Goal: Information Seeking & Learning: Find specific page/section

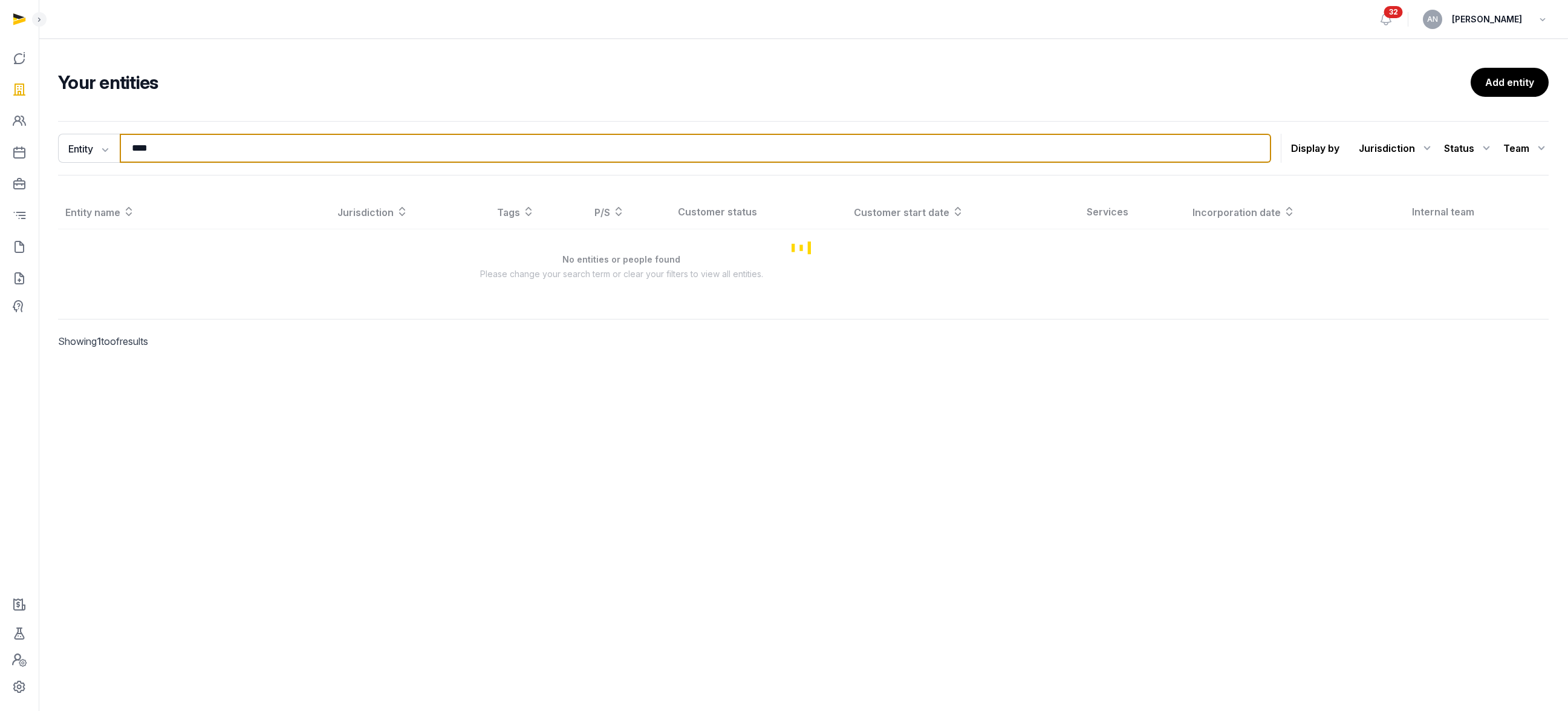
click at [217, 150] on input "****" at bounding box center [694, 149] width 1151 height 29
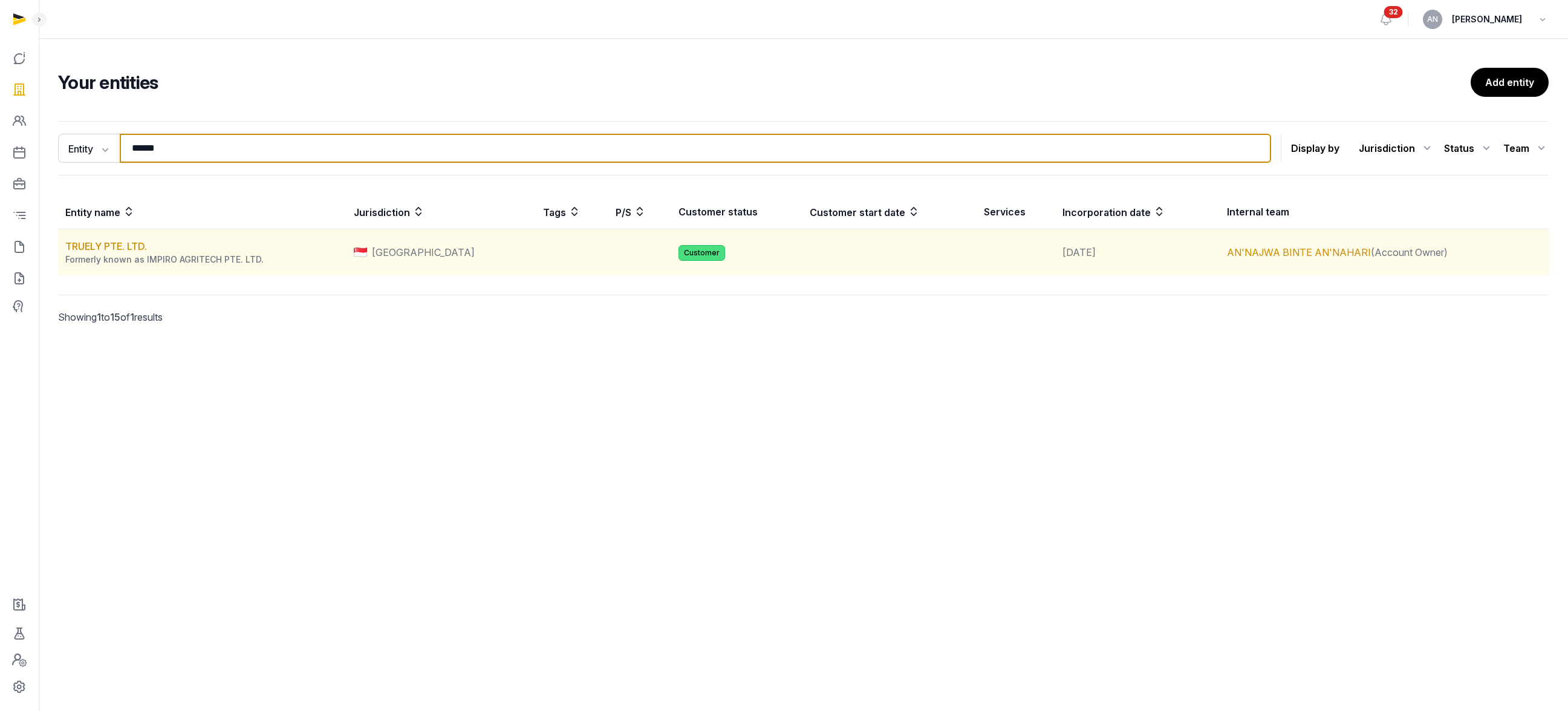
type input "******"
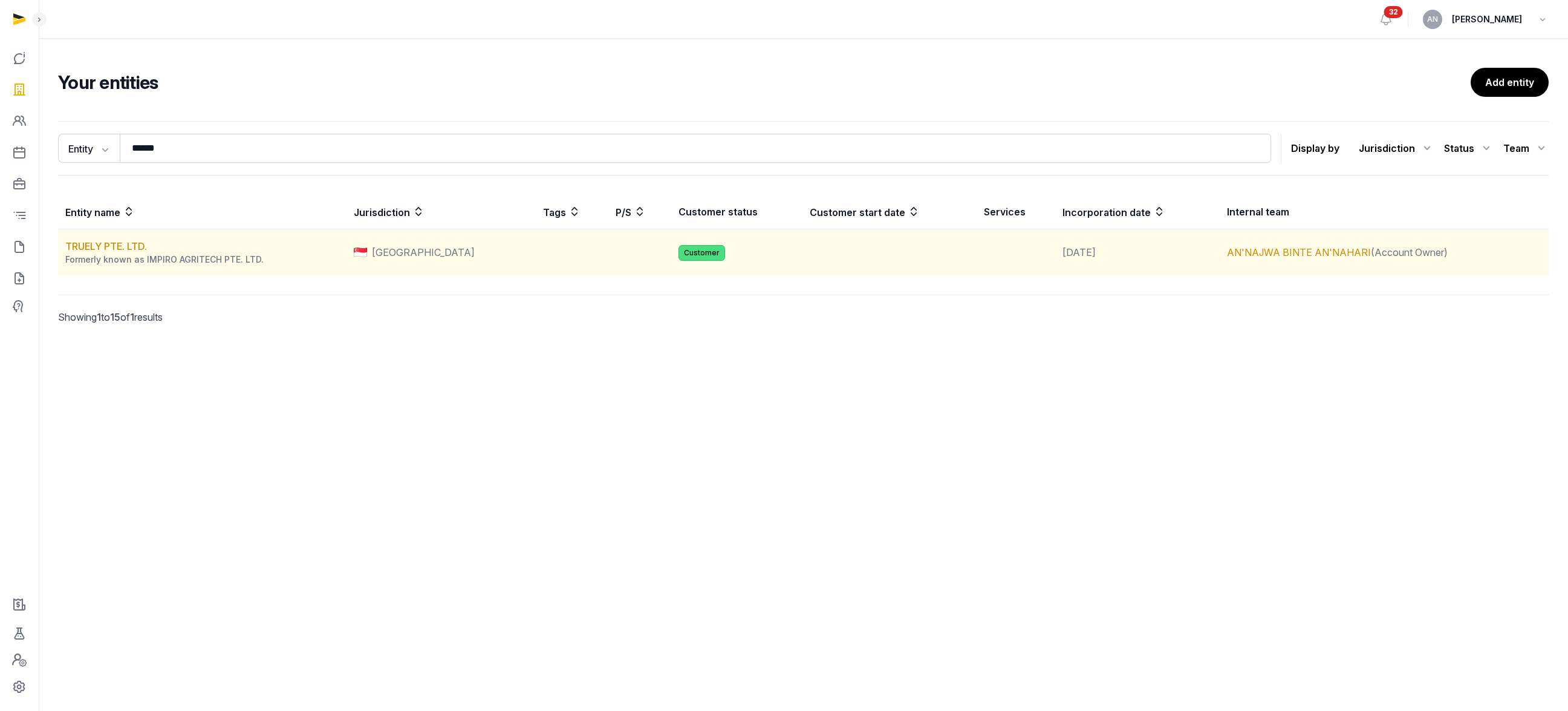
click at [97, 255] on div "Formerly known as IMPIRO AGRITECH PTE. LTD." at bounding box center [206, 259] width 281 height 12
click at [97, 248] on link "TRUELY PTE. LTD." at bounding box center [107, 245] width 82 height 12
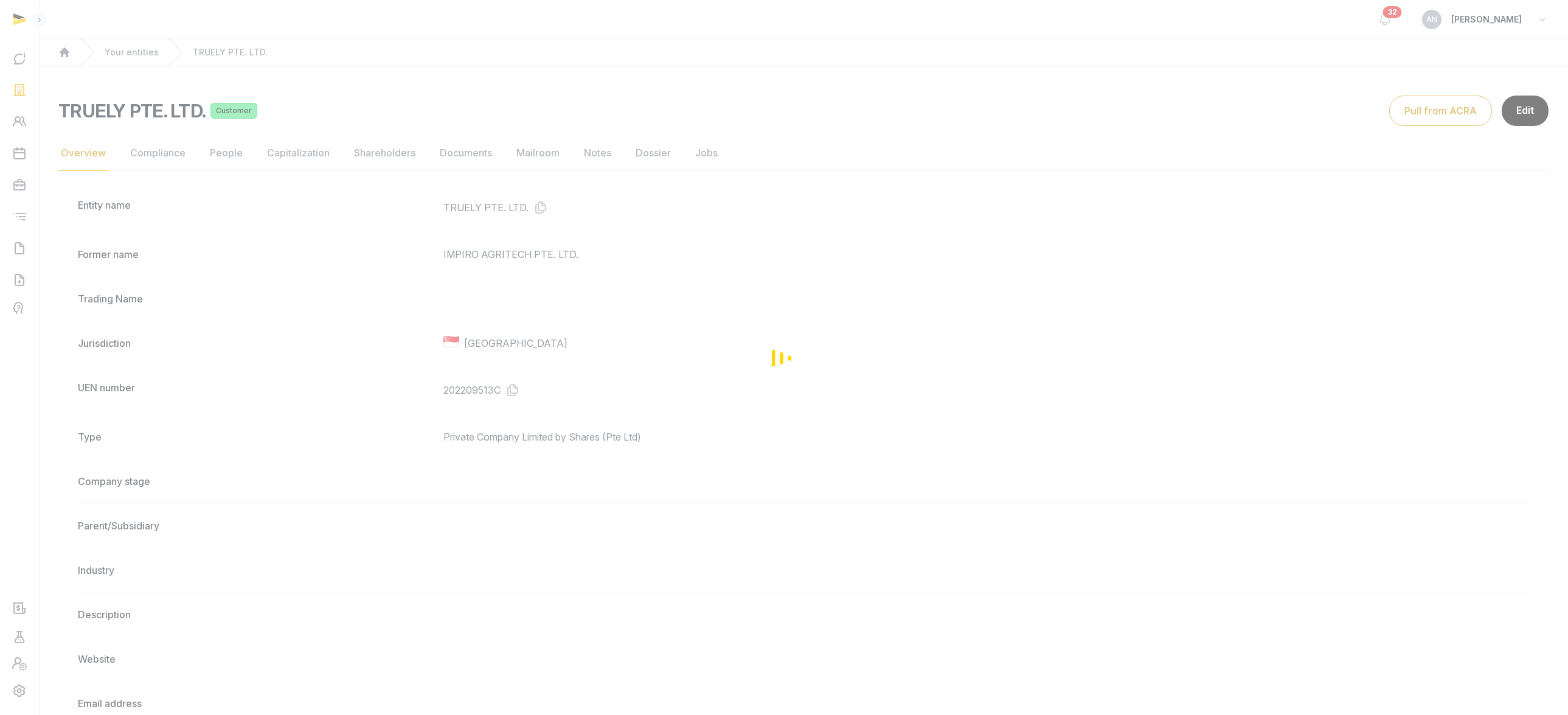
click at [442, 160] on div "Loading" at bounding box center [784, 358] width 1568 height 715
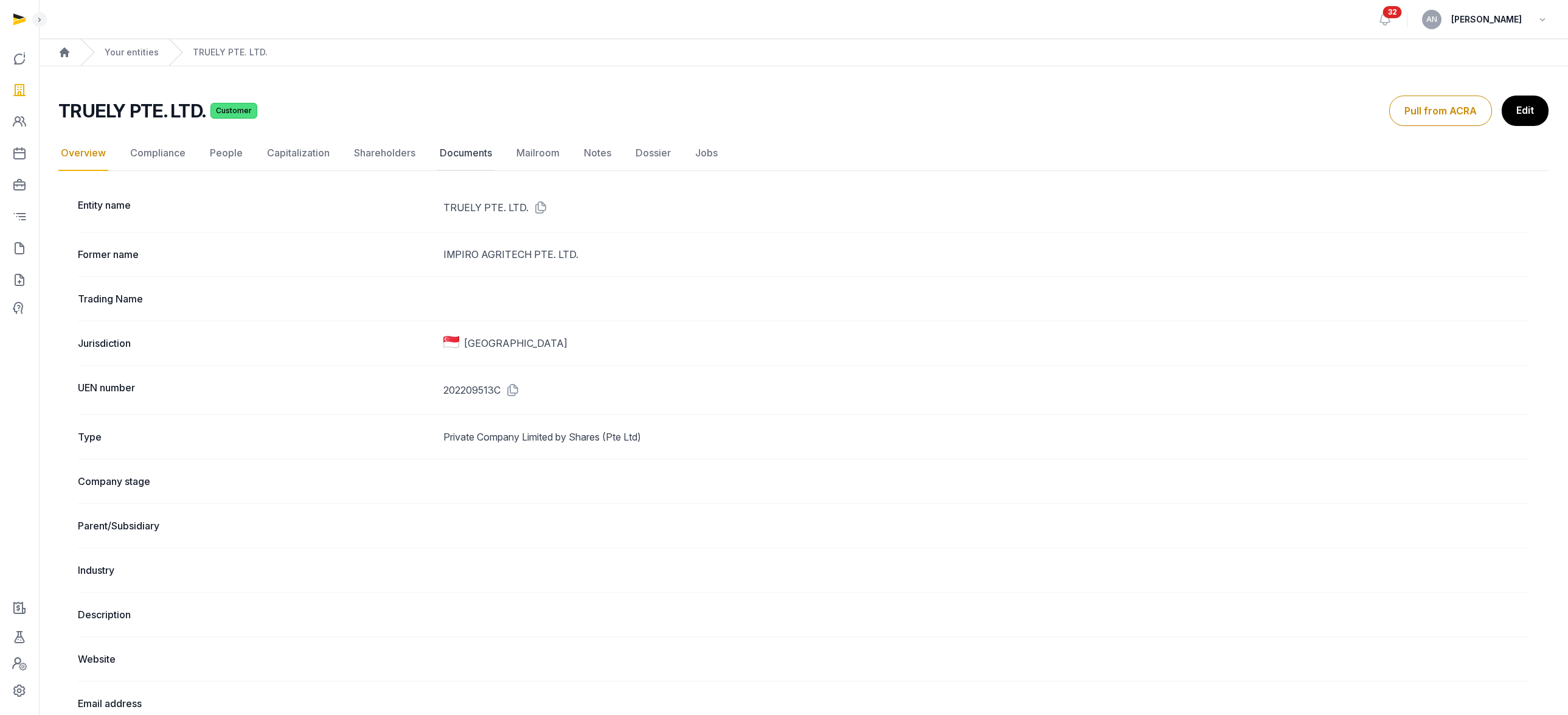
click at [482, 156] on link "Documents" at bounding box center [466, 153] width 57 height 35
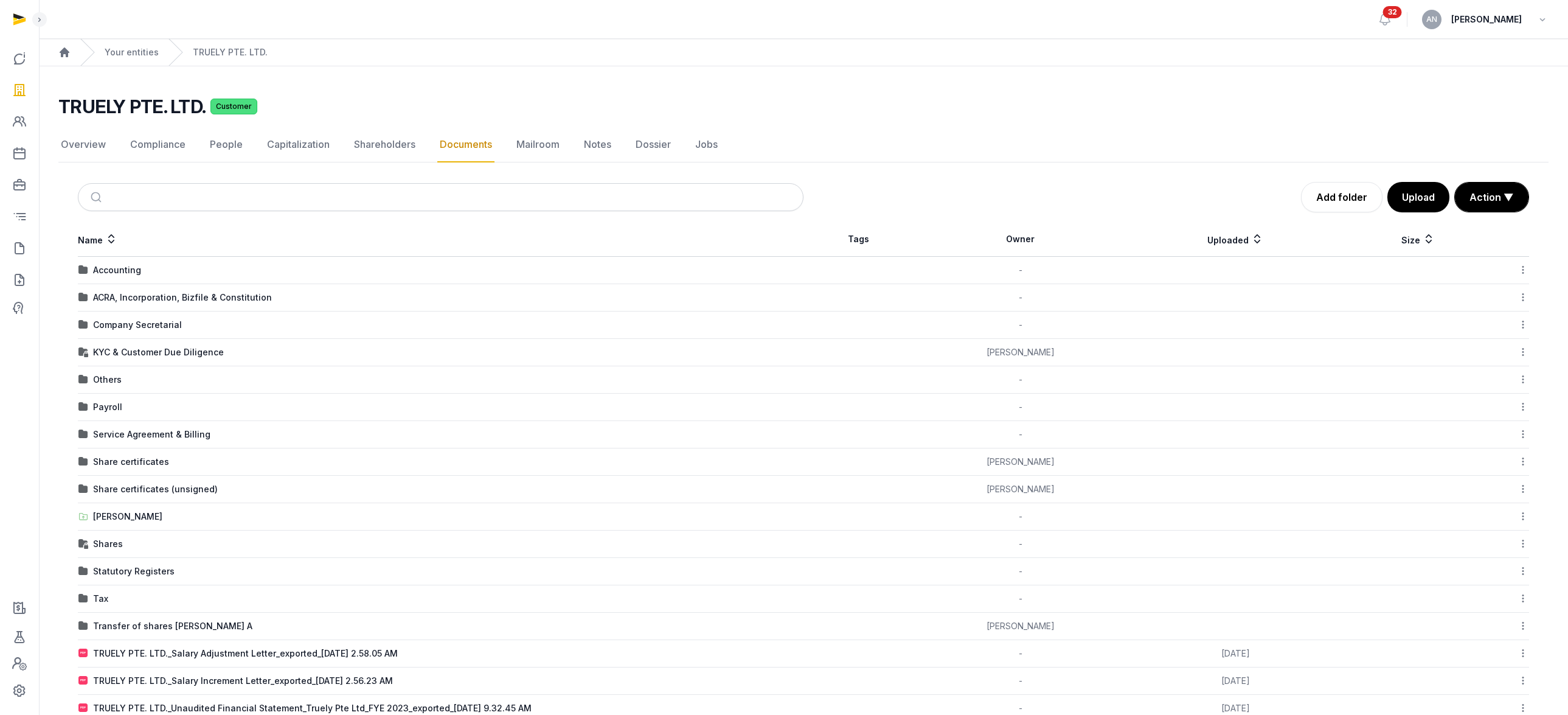
click at [129, 300] on div "ACRA, Incorporation, Bizfile & Constitution" at bounding box center [182, 297] width 179 height 12
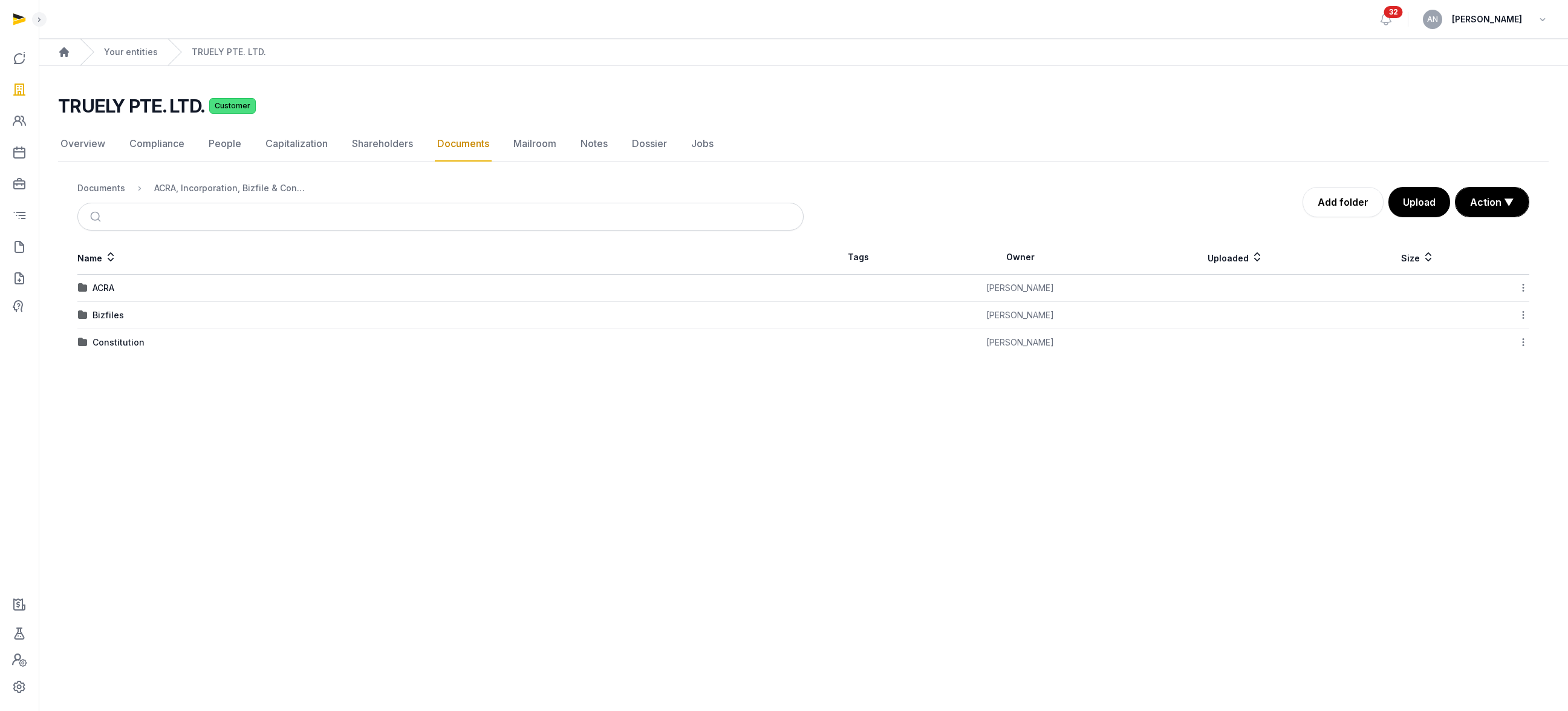
click at [132, 348] on td "Constitution" at bounding box center [440, 343] width 726 height 27
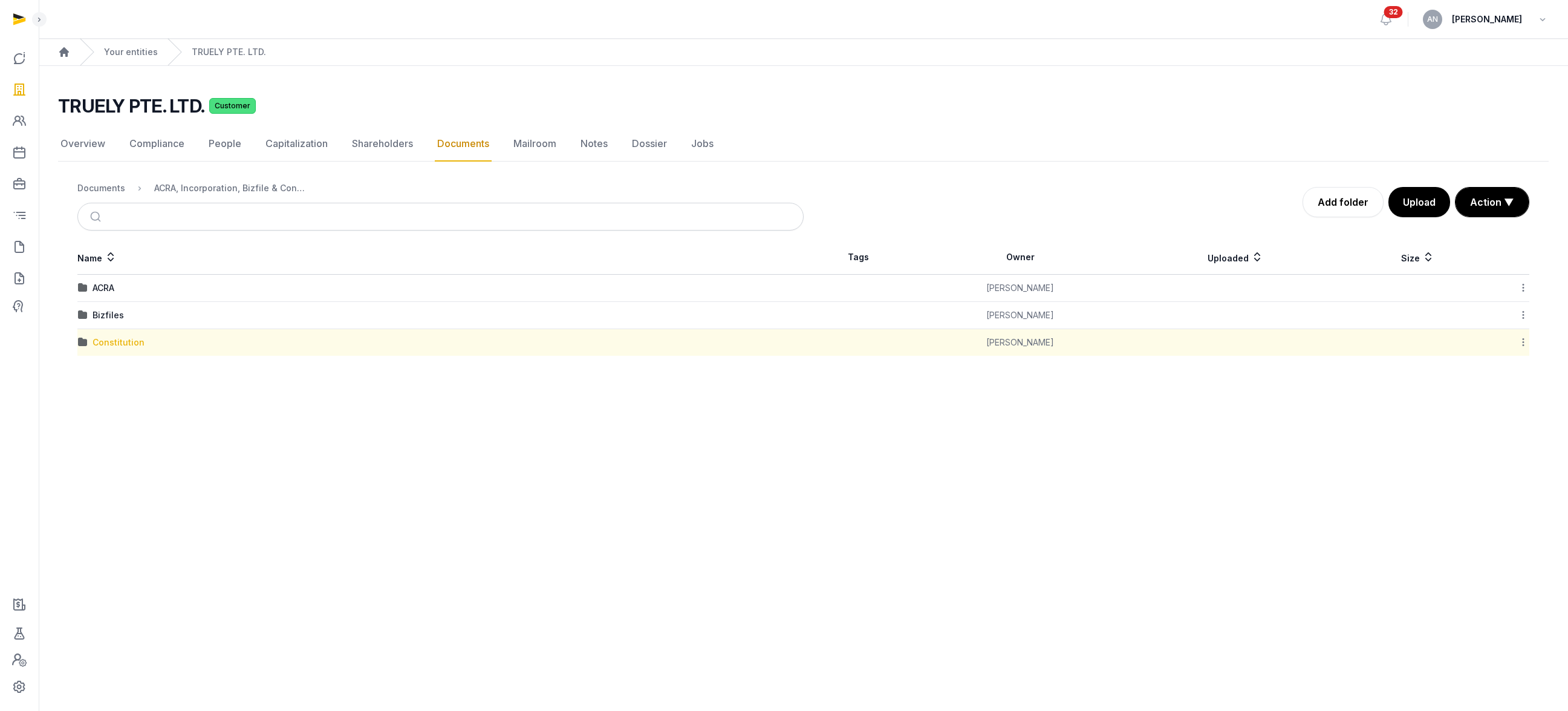
click at [131, 345] on div "Constitution" at bounding box center [118, 342] width 52 height 12
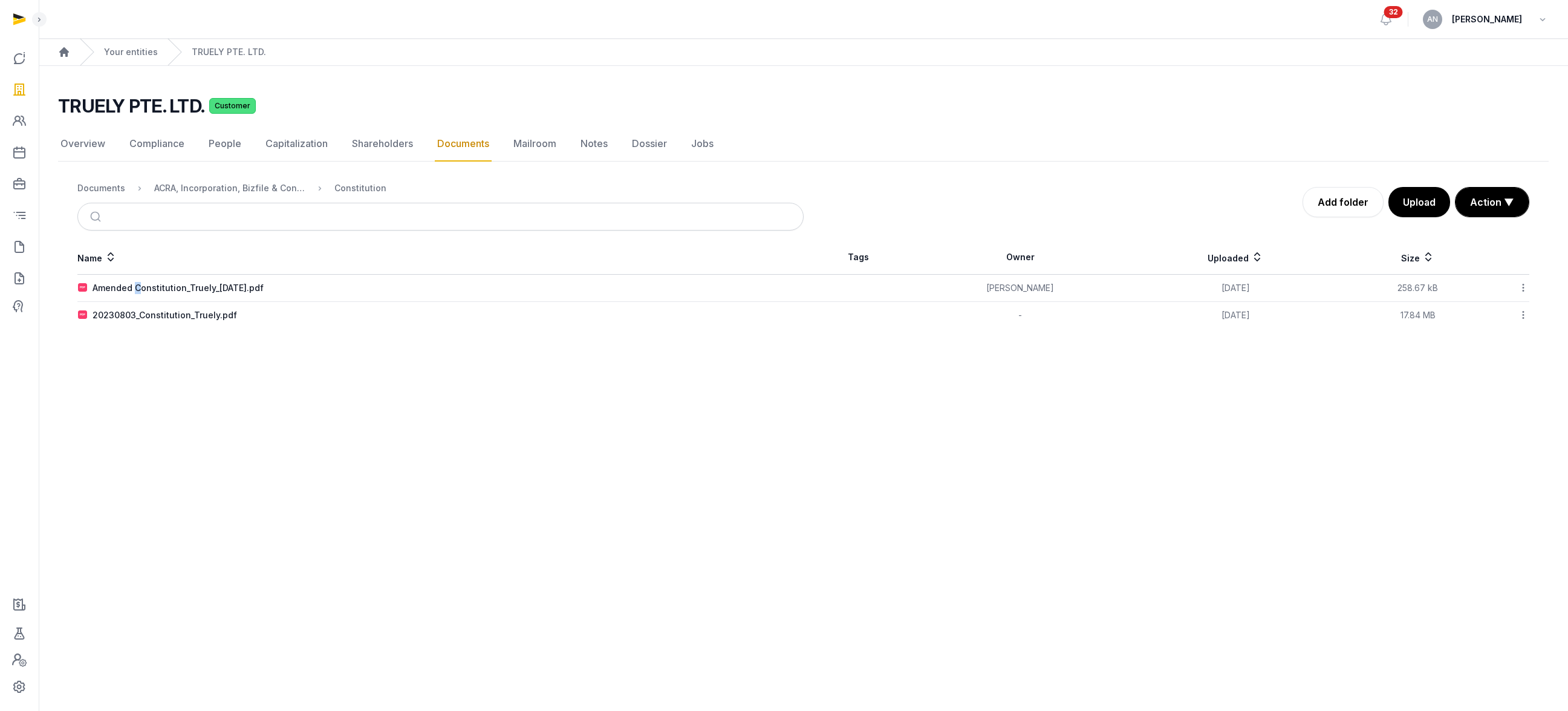
click at [137, 290] on div "Amended Constitution_Truely_[DATE].pdf" at bounding box center [179, 287] width 171 height 12
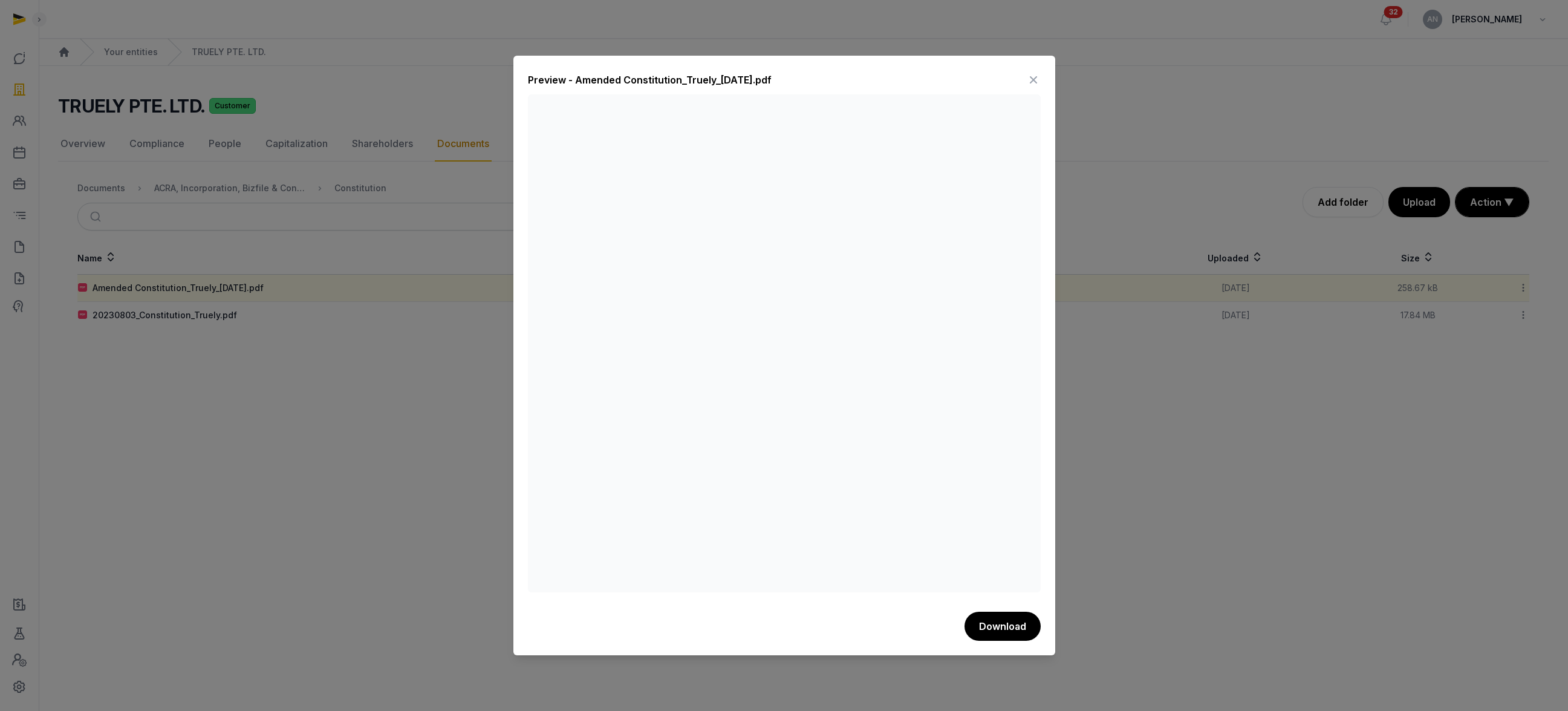
click at [1031, 77] on icon at bounding box center [1033, 79] width 15 height 19
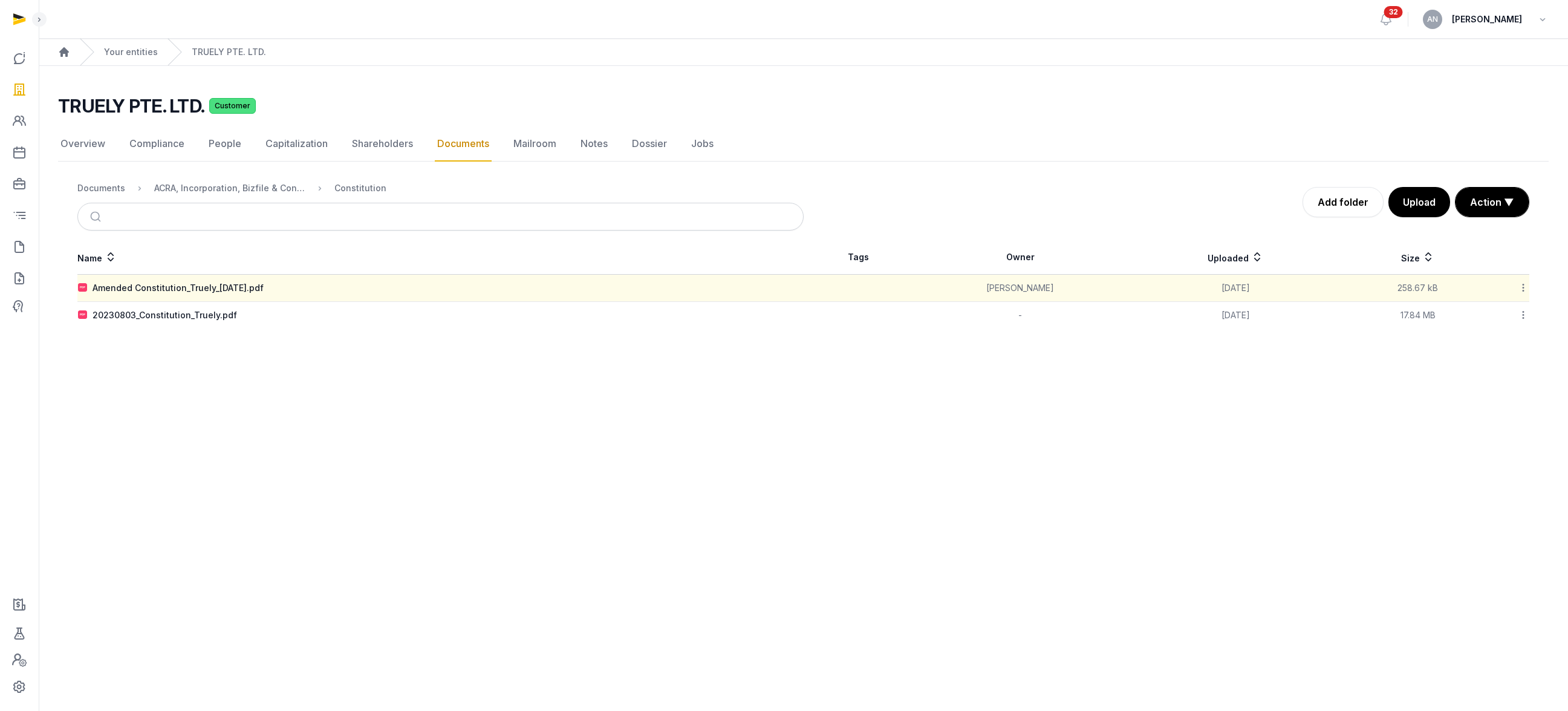
click at [1129, 78] on main "TRUELY PTE. LTD. Customer Documents Overview Compliance People Capitalization S…" at bounding box center [803, 209] width 1529 height 287
click at [149, 281] on td "Amended Constitution_Truely_[DATE].pdf" at bounding box center [440, 288] width 726 height 27
click at [151, 285] on div "Amended Constitution_Truely_[DATE].pdf" at bounding box center [179, 287] width 171 height 12
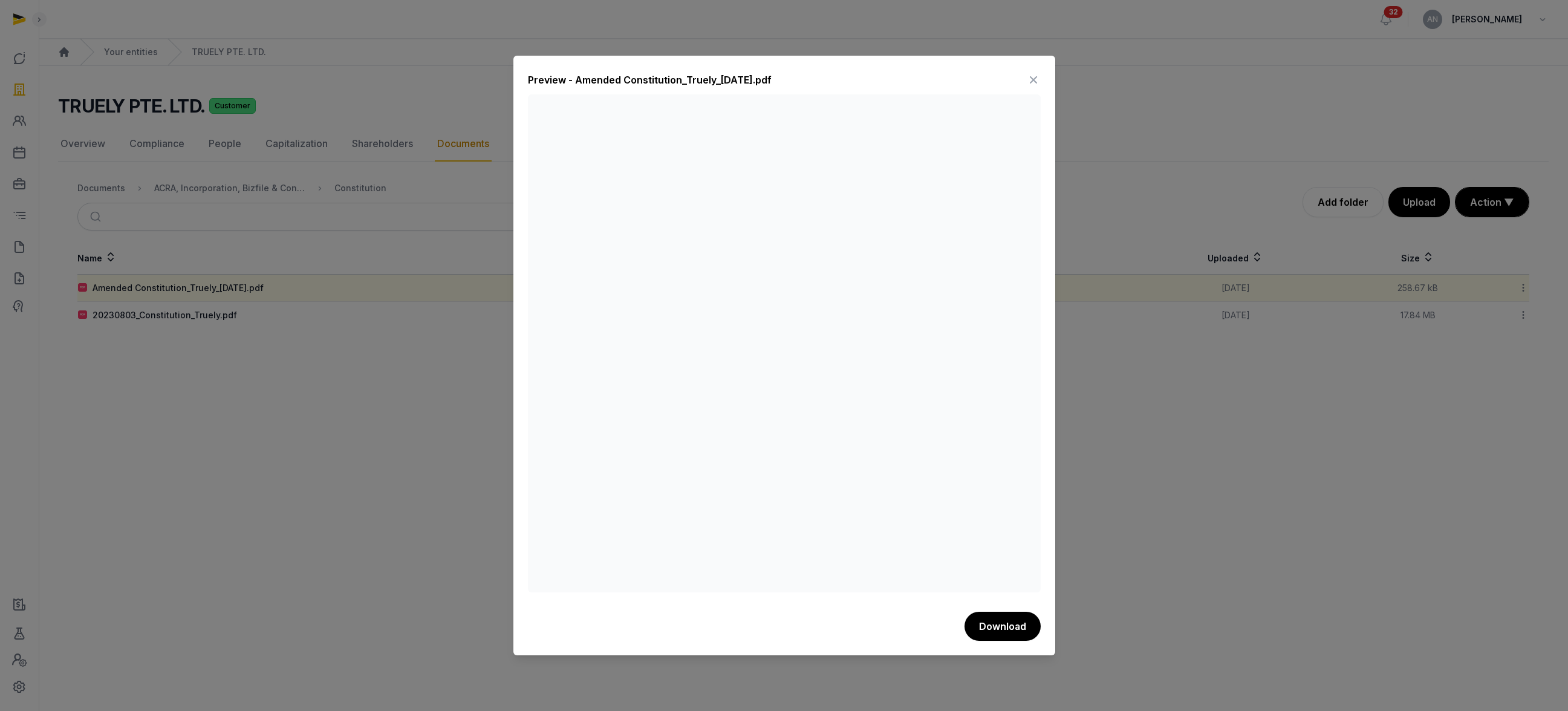
click at [1038, 78] on icon at bounding box center [1033, 79] width 15 height 19
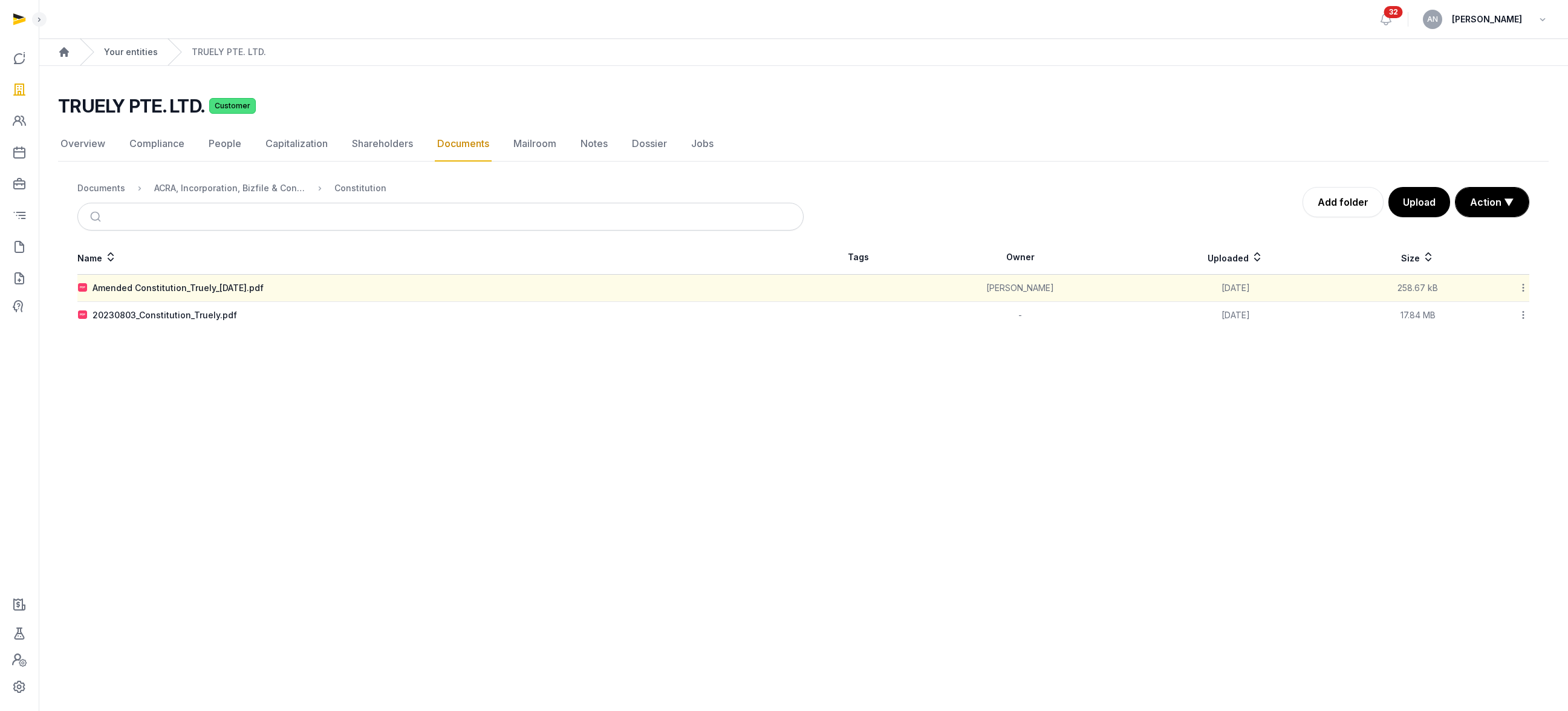
click at [139, 47] on link "Your entities" at bounding box center [130, 51] width 54 height 12
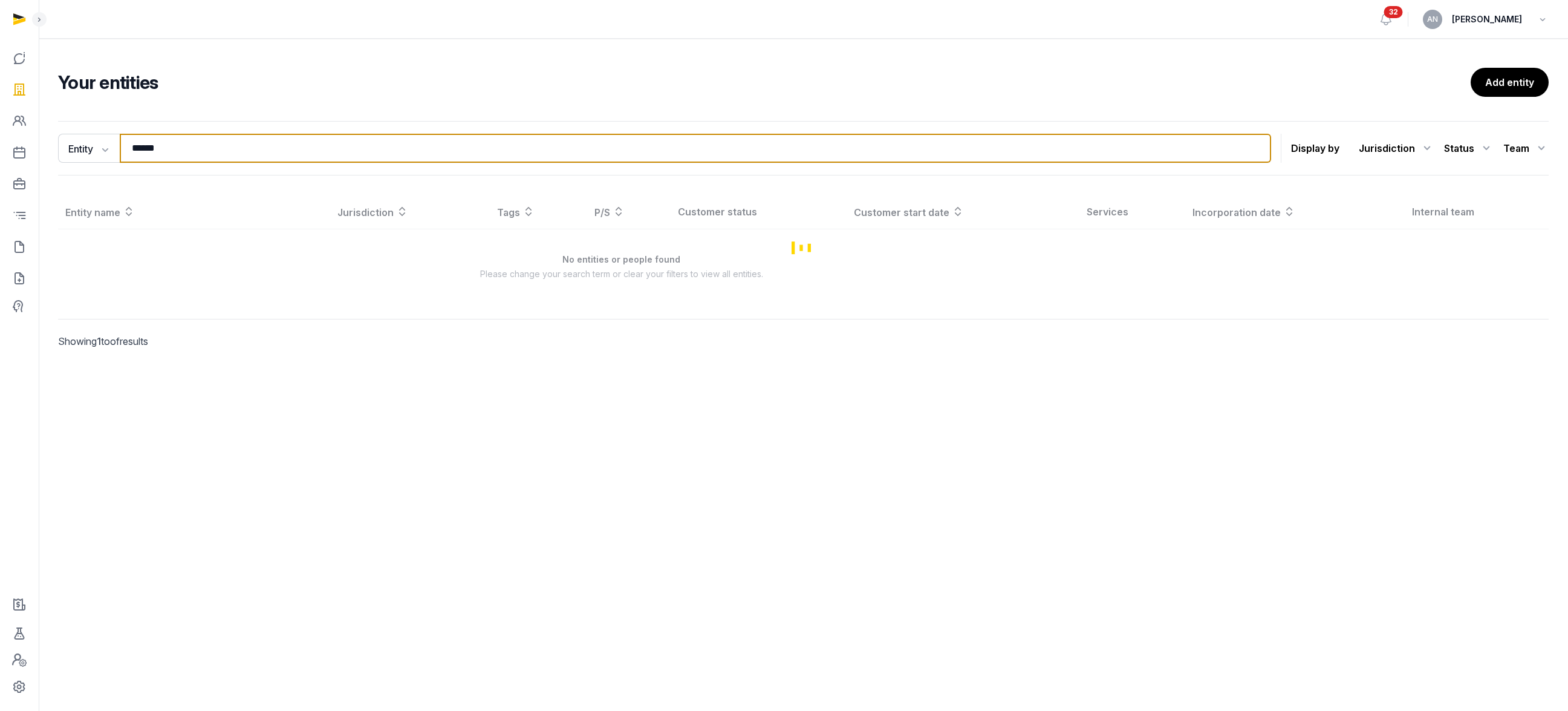
click at [246, 143] on input "******" at bounding box center [694, 149] width 1151 height 29
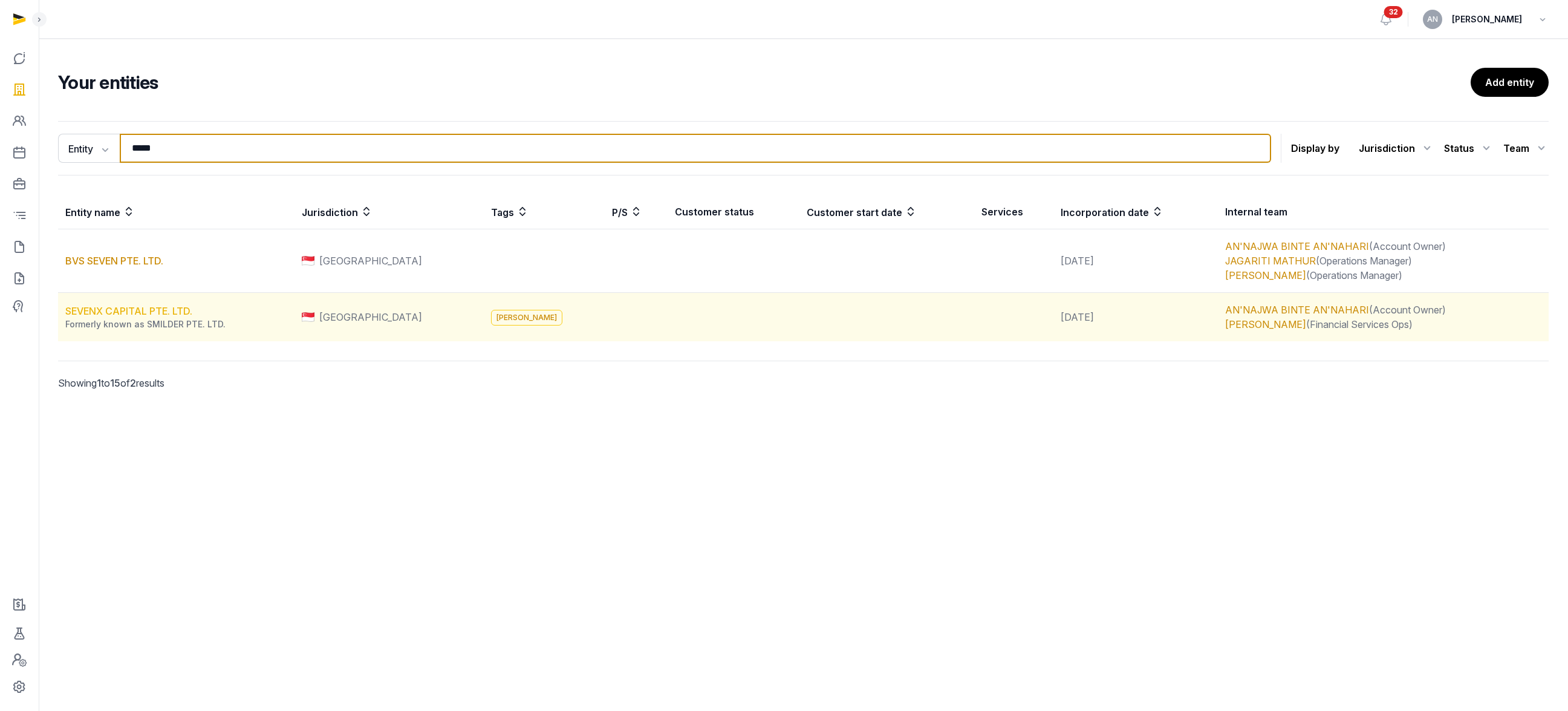
type input "*****"
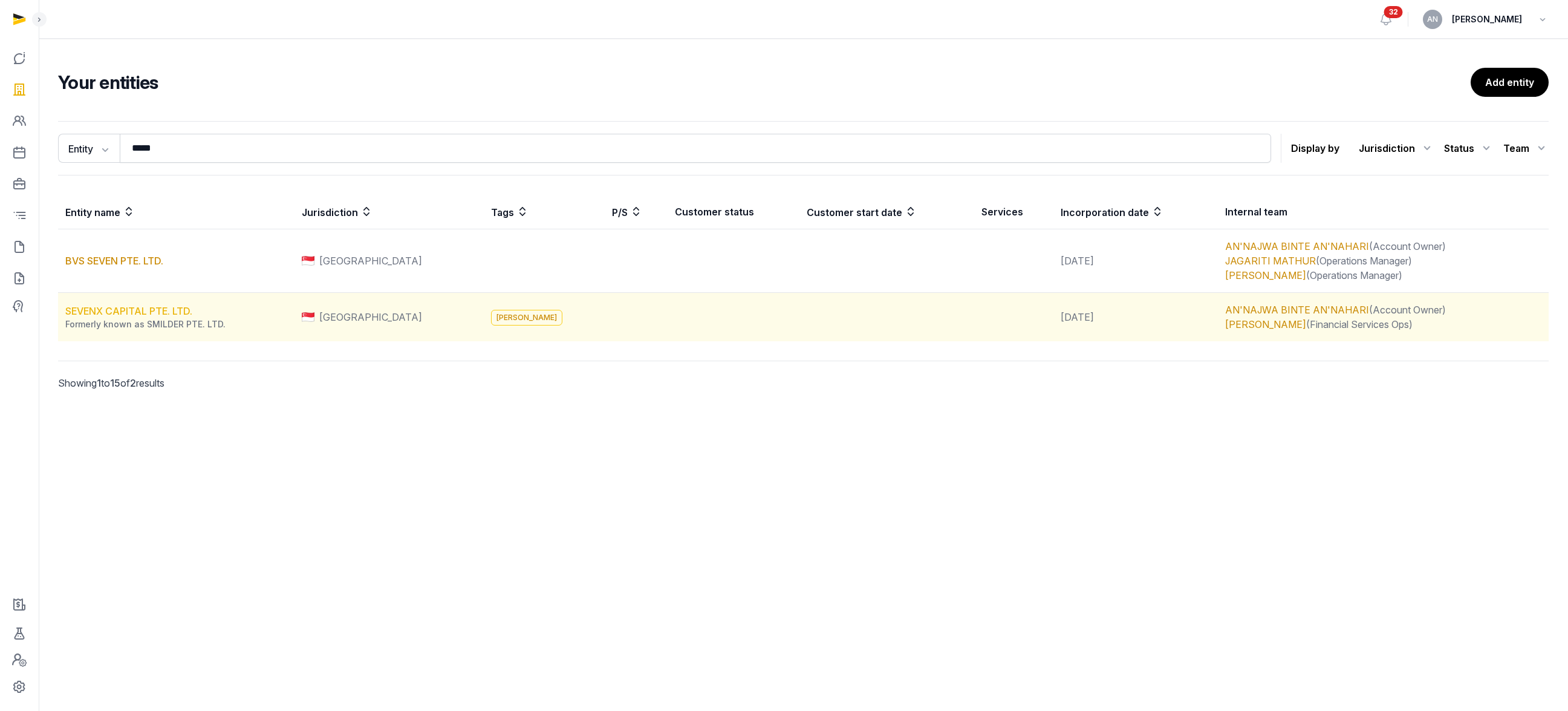
click at [129, 311] on link "SEVENX CAPITAL PTE. LTD." at bounding box center [128, 310] width 127 height 12
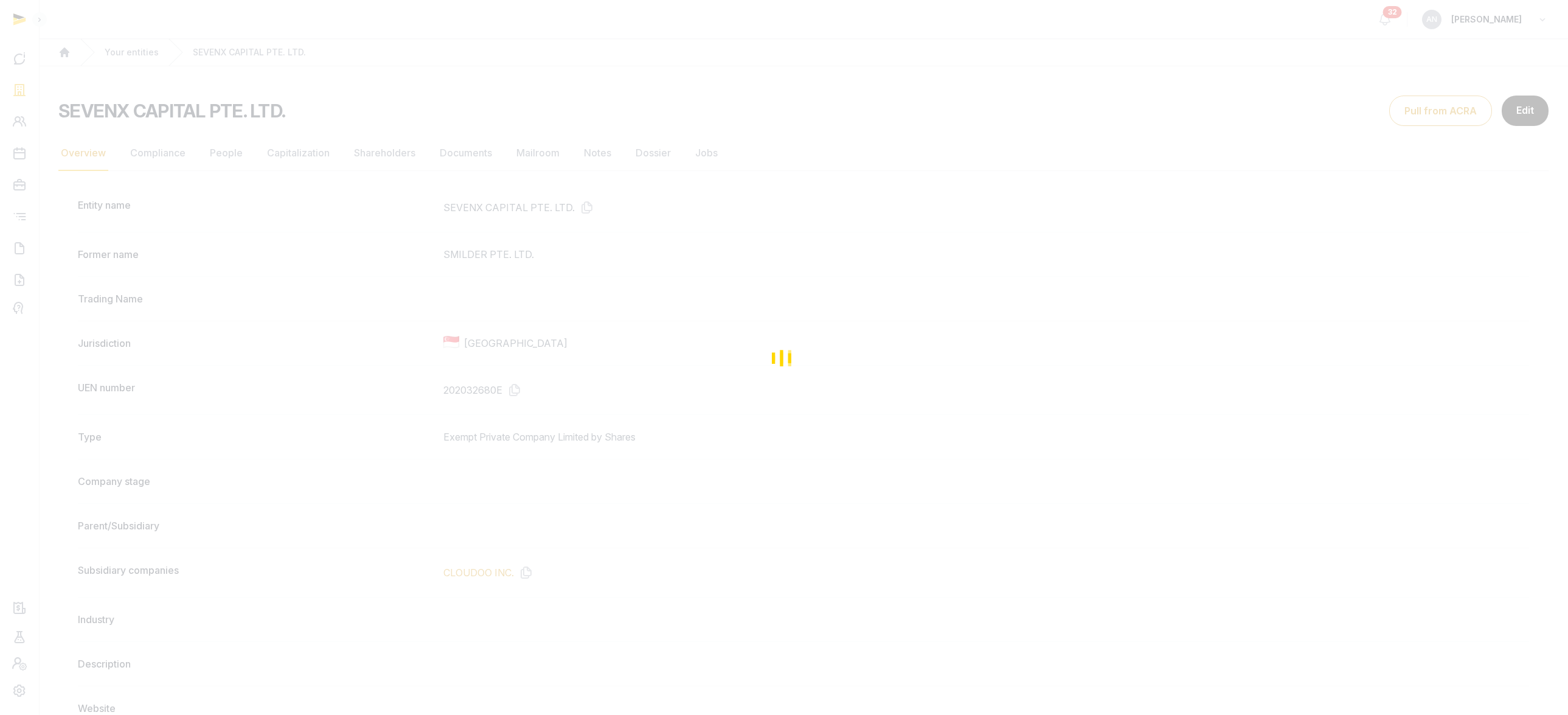
click at [644, 328] on div "Loading" at bounding box center [784, 358] width 1568 height 715
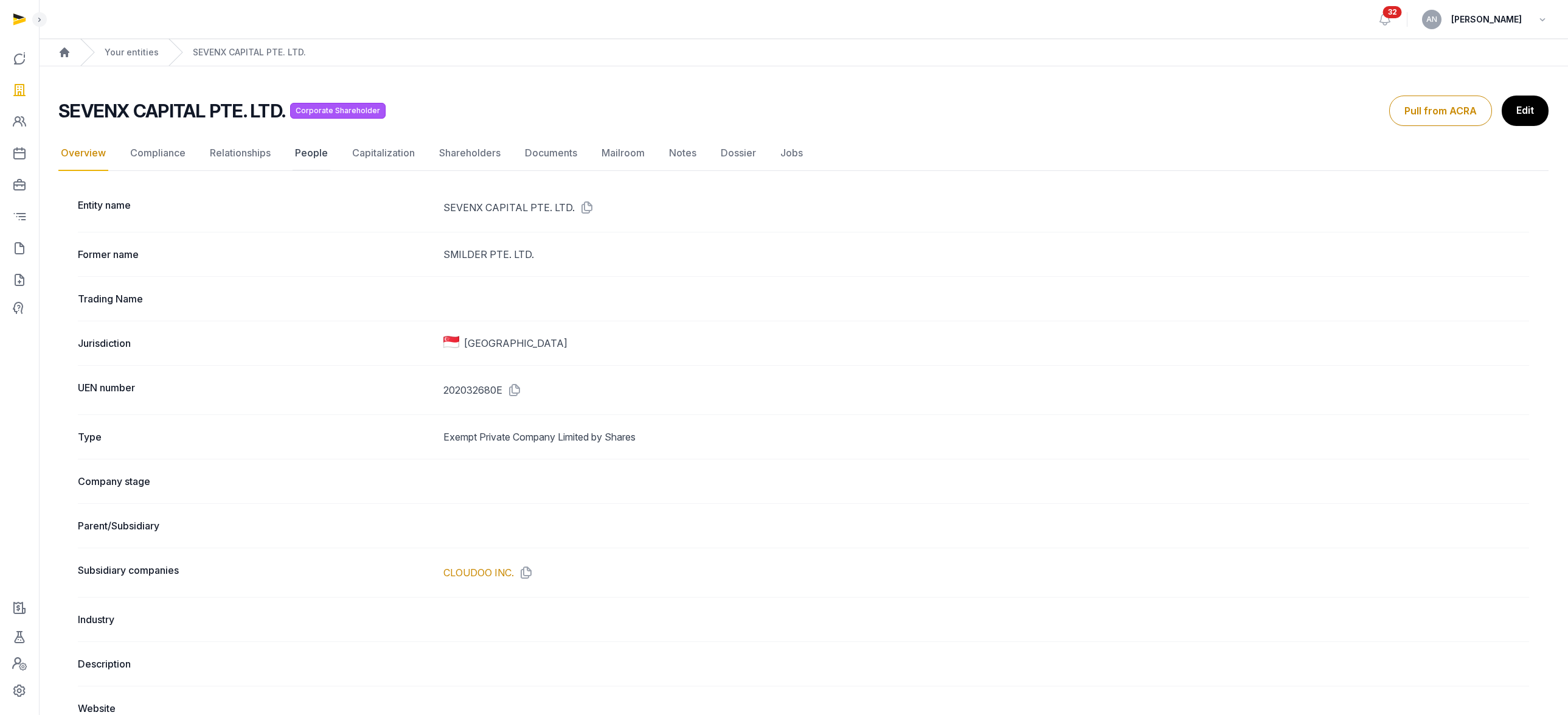
click at [318, 154] on link "People" at bounding box center [311, 153] width 38 height 35
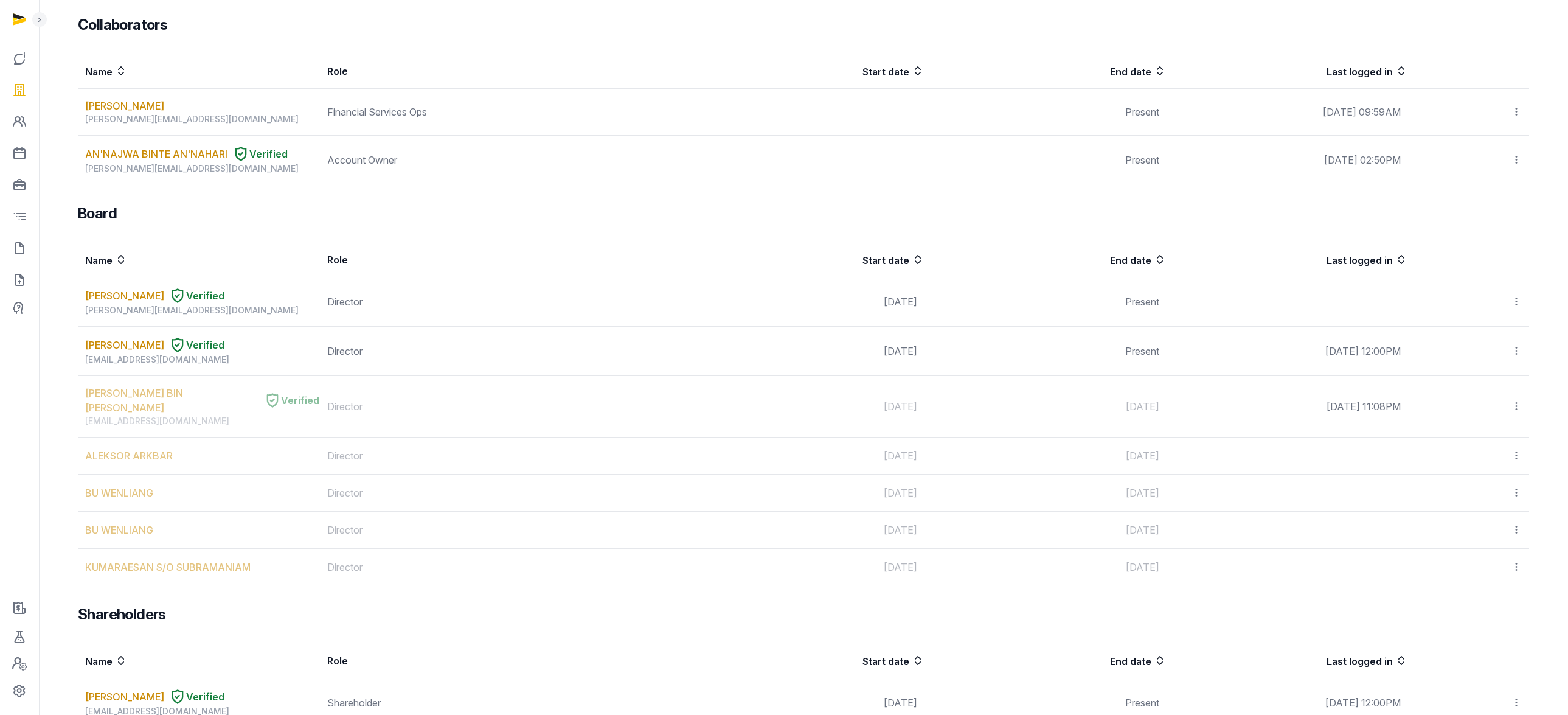
click at [86, 337] on link "[PERSON_NAME]" at bounding box center [125, 345] width 79 height 15
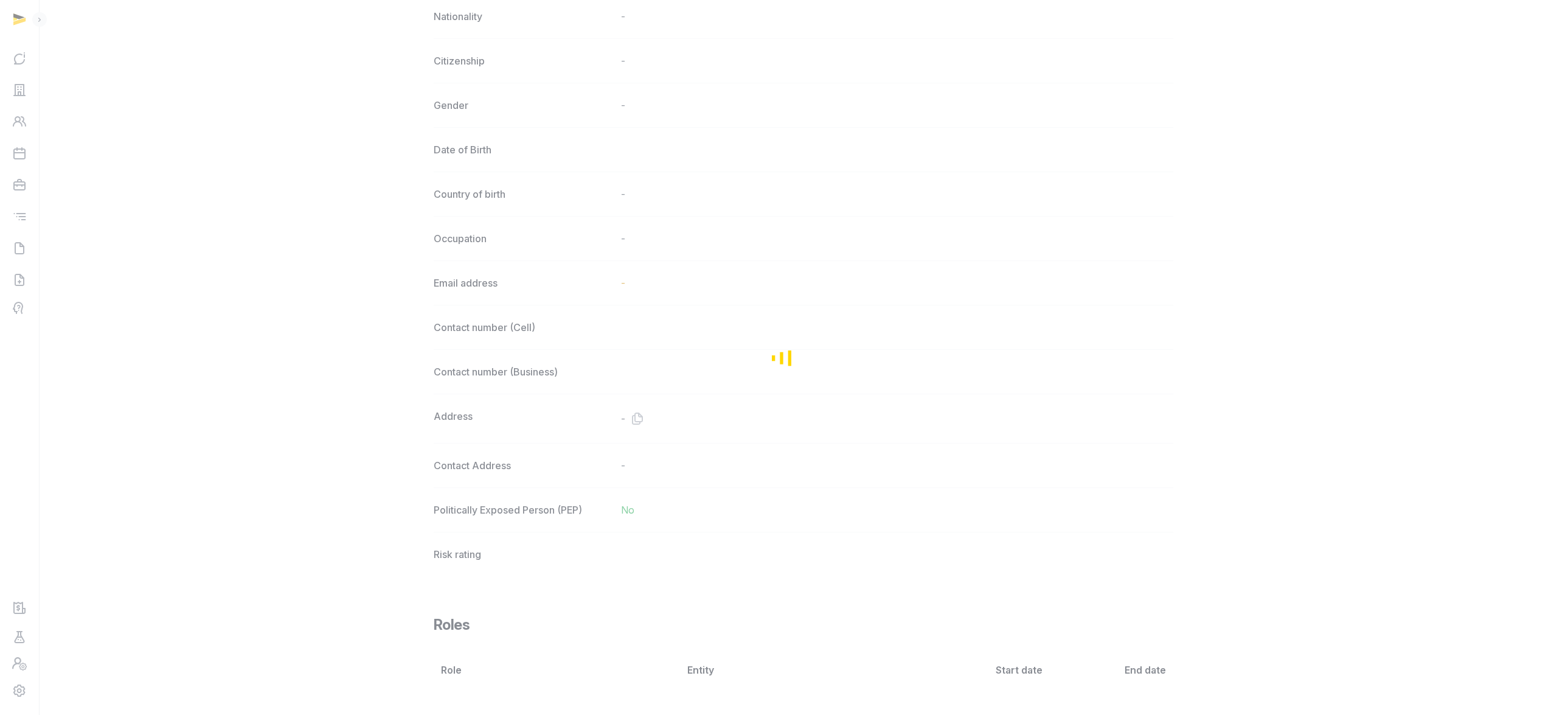
click at [84, 321] on div "Loading" at bounding box center [784, 358] width 1568 height 715
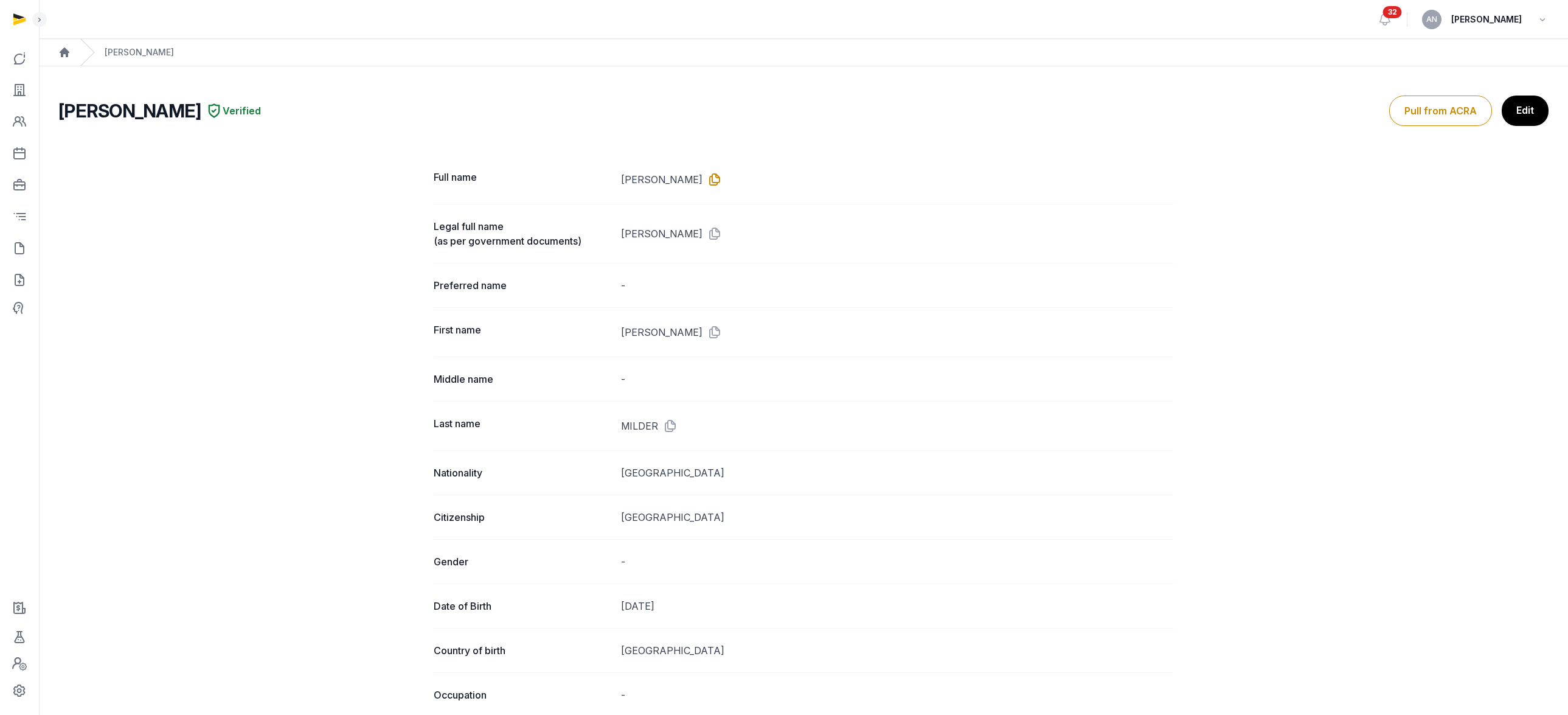
click at [702, 172] on icon at bounding box center [711, 179] width 19 height 19
click at [19, 97] on icon at bounding box center [19, 90] width 15 height 19
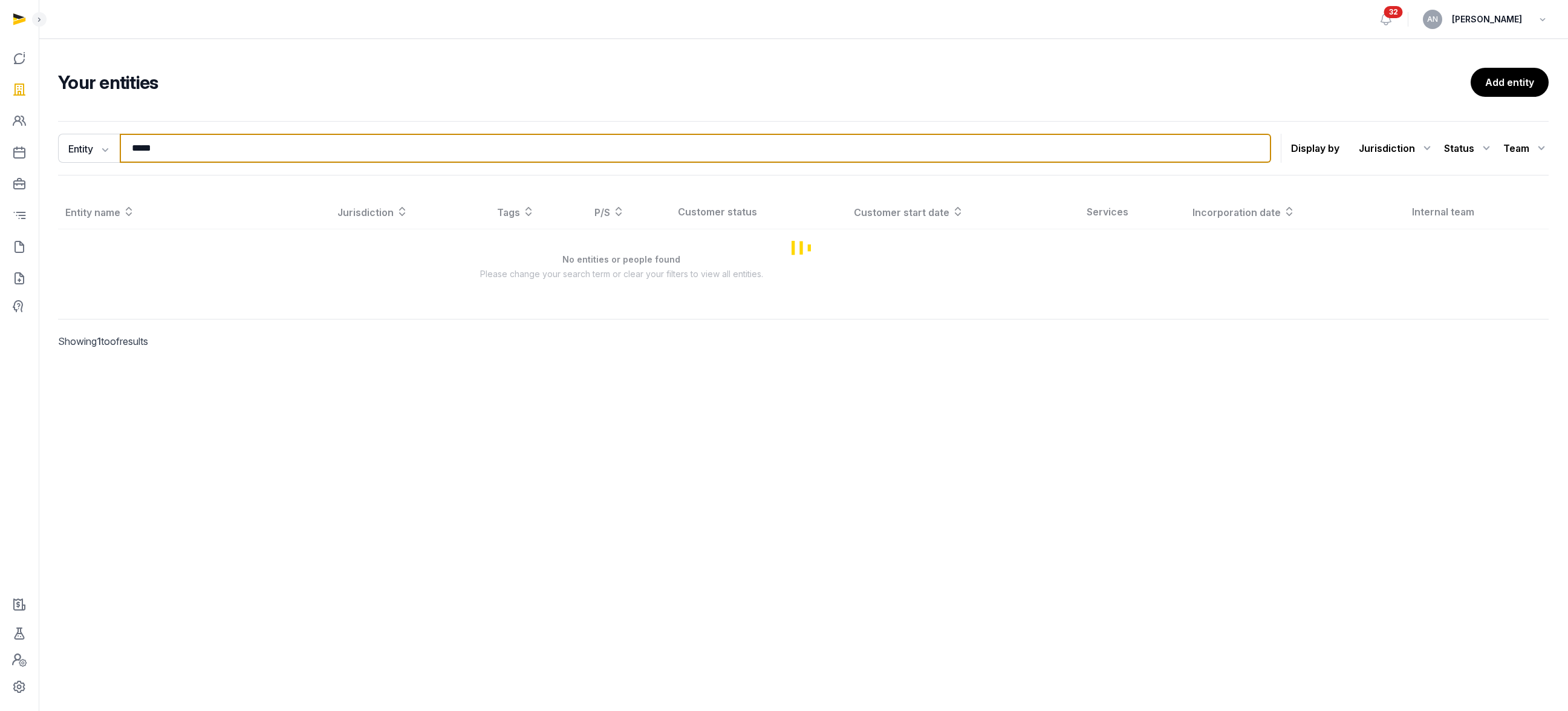
click at [220, 149] on input "*****" at bounding box center [694, 149] width 1151 height 29
type input "***"
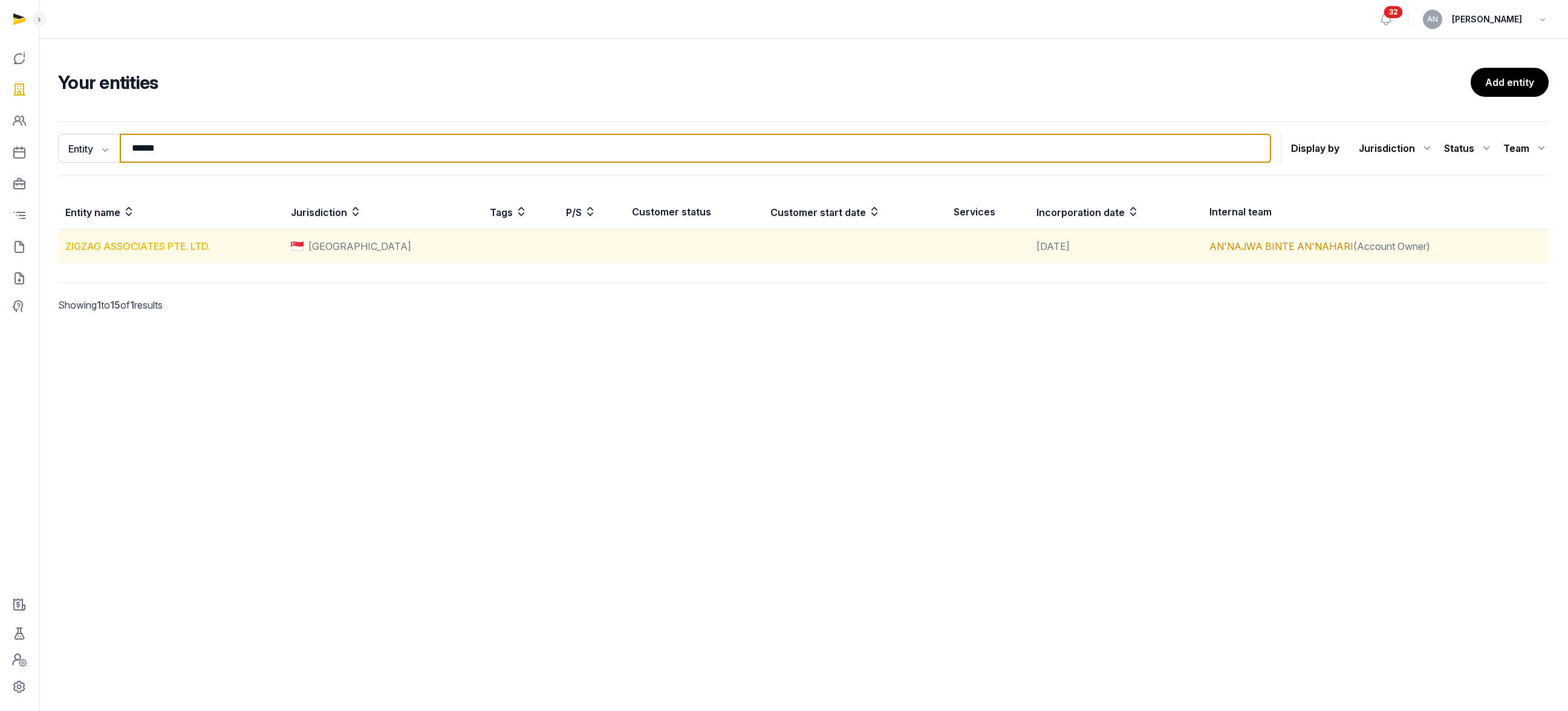
type input "******"
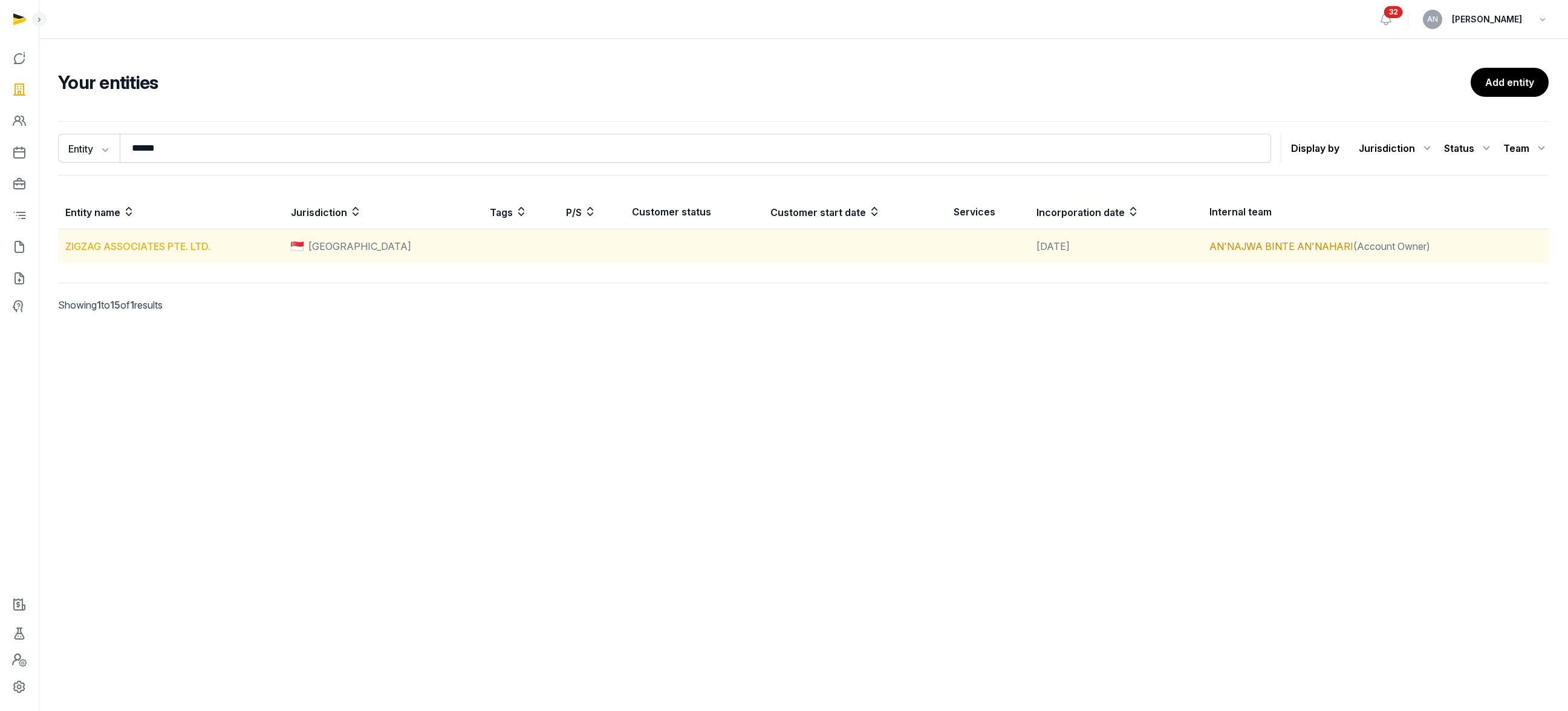
click at [126, 243] on link "ZIGZAG ASSOCIATES PTE. LTD." at bounding box center [138, 245] width 145 height 12
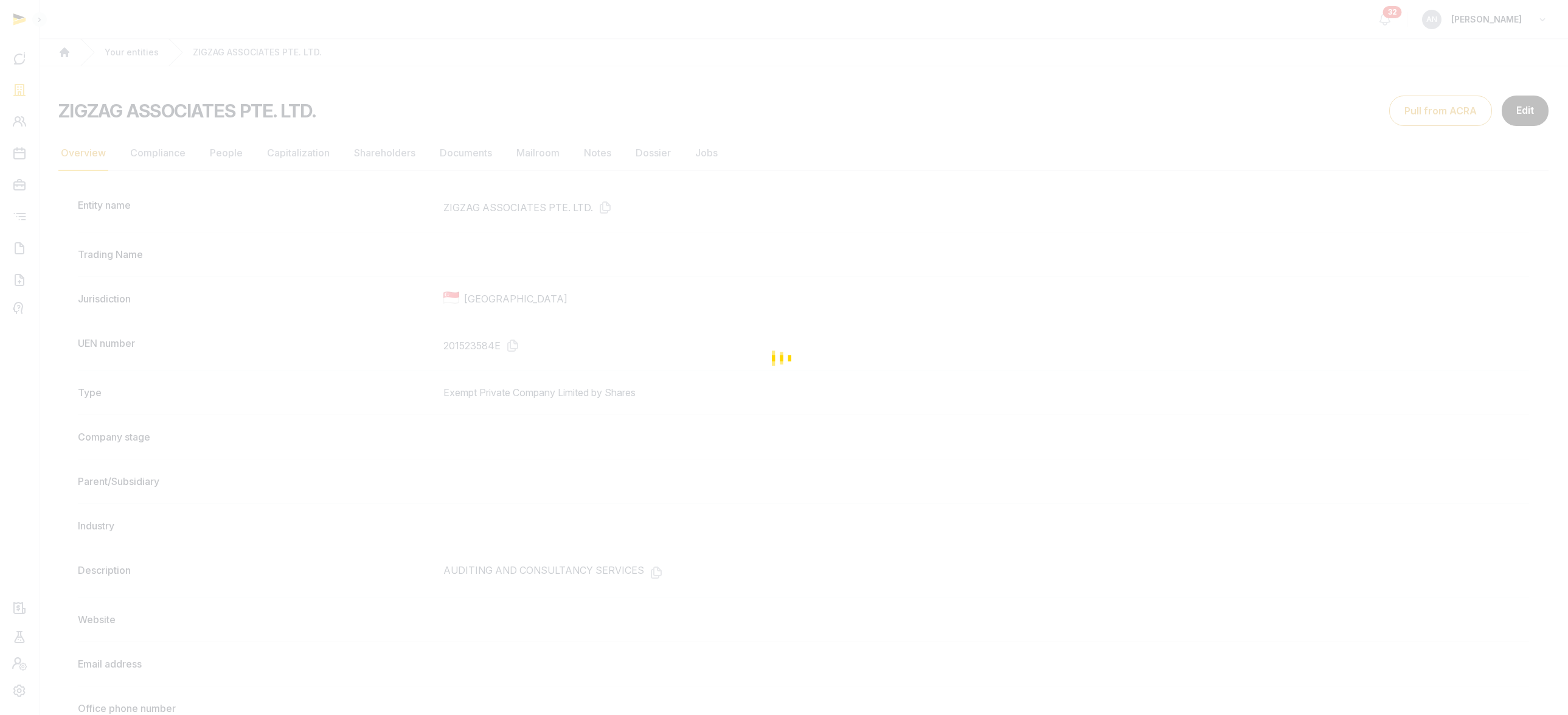
drag, startPoint x: 401, startPoint y: 178, endPoint x: 395, endPoint y: 177, distance: 6.1
click at [354, 160] on div "Loading" at bounding box center [784, 358] width 1568 height 715
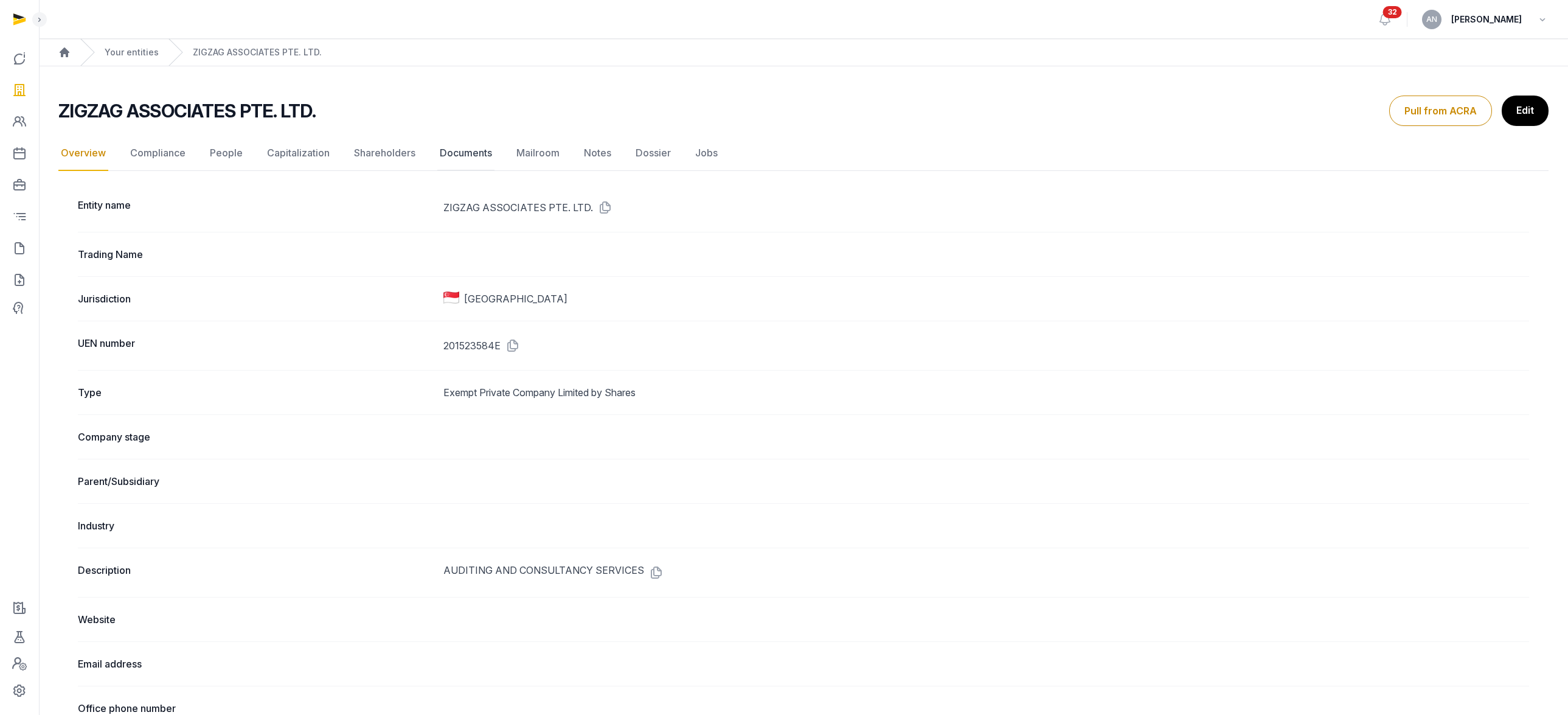
click at [459, 154] on link "Documents" at bounding box center [466, 153] width 57 height 35
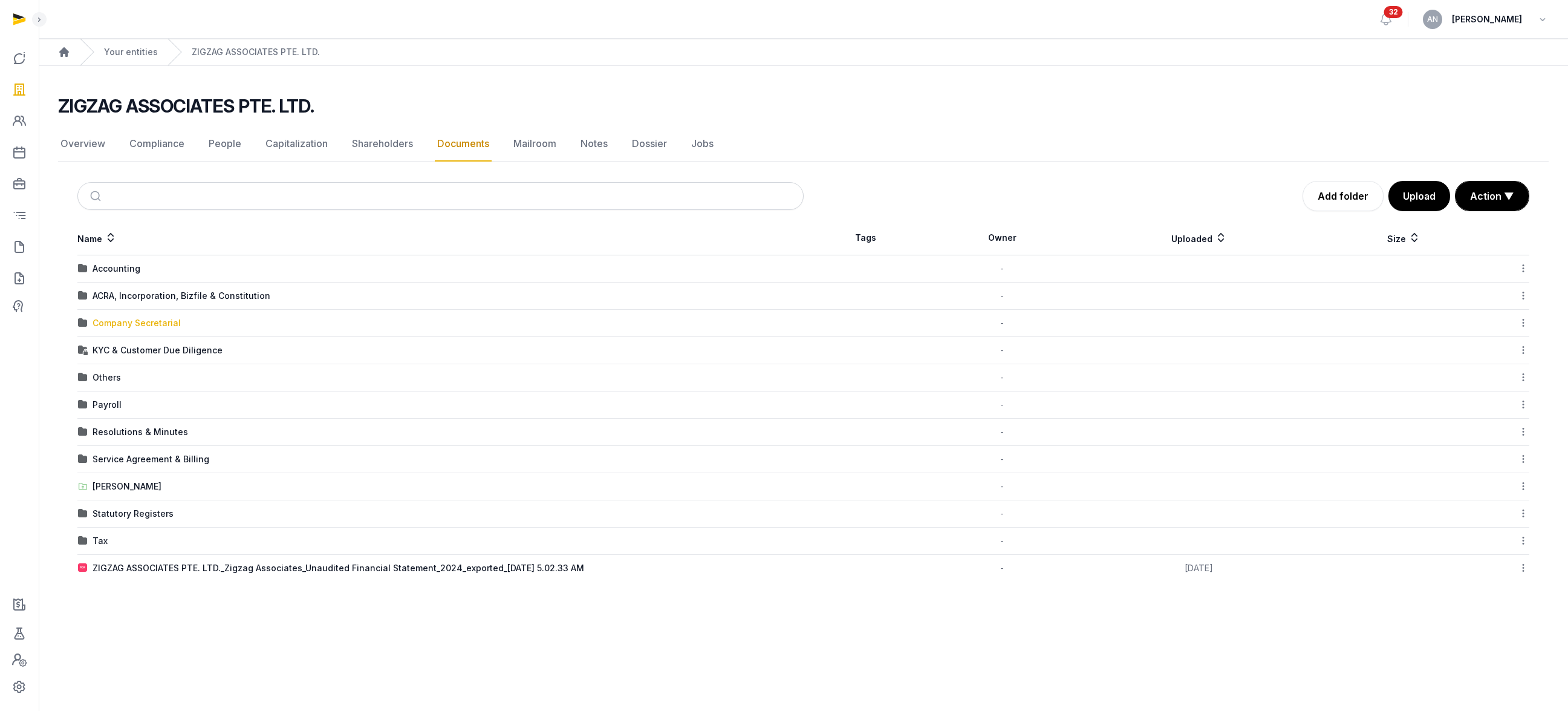
click at [133, 326] on div "Company Secretarial" at bounding box center [137, 323] width 88 height 12
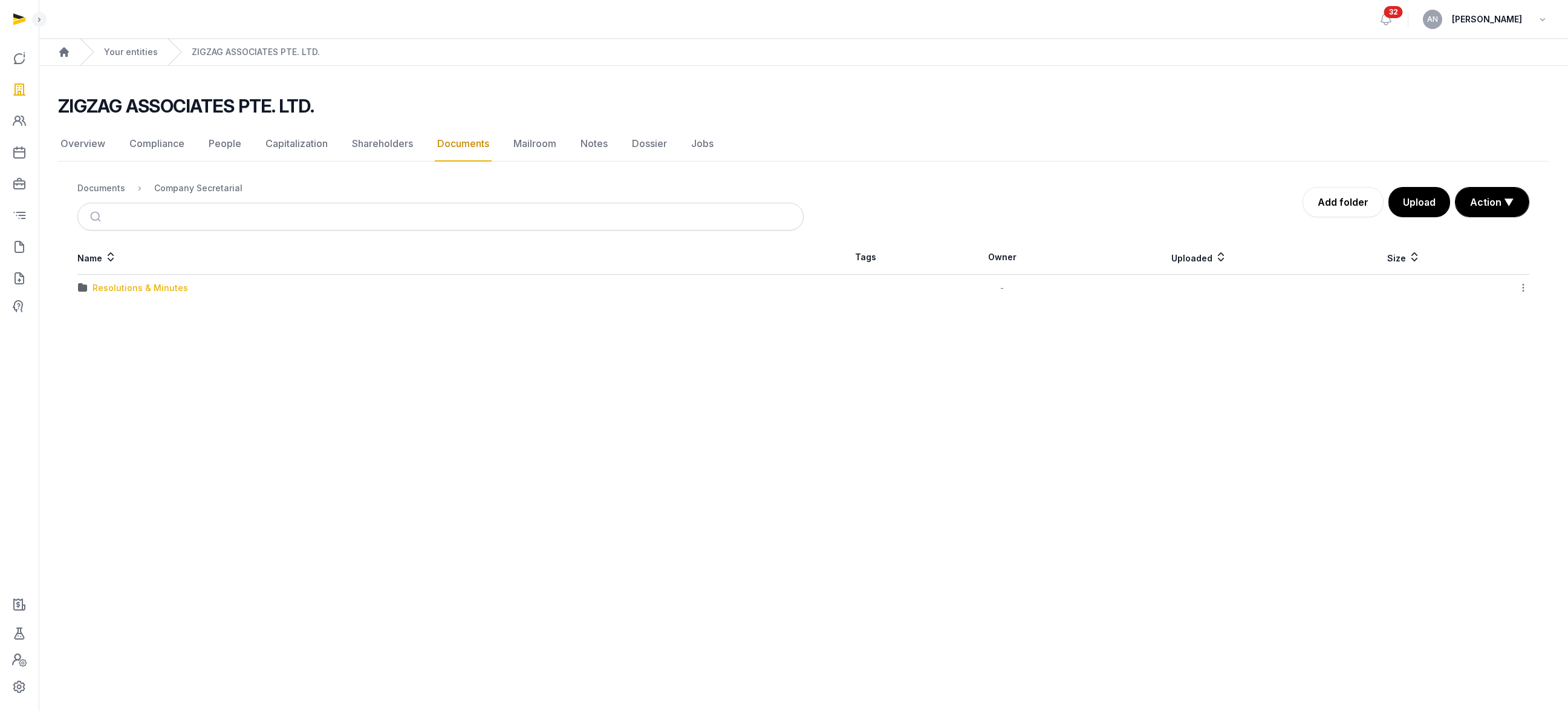
click at [109, 286] on div "Resolutions & Minutes" at bounding box center [140, 287] width 96 height 12
click at [110, 319] on div "2025" at bounding box center [103, 314] width 21 height 12
click at [151, 291] on div "Change of CS| App of Ben & resignation of [PERSON_NAME]" at bounding box center [219, 287] width 252 height 12
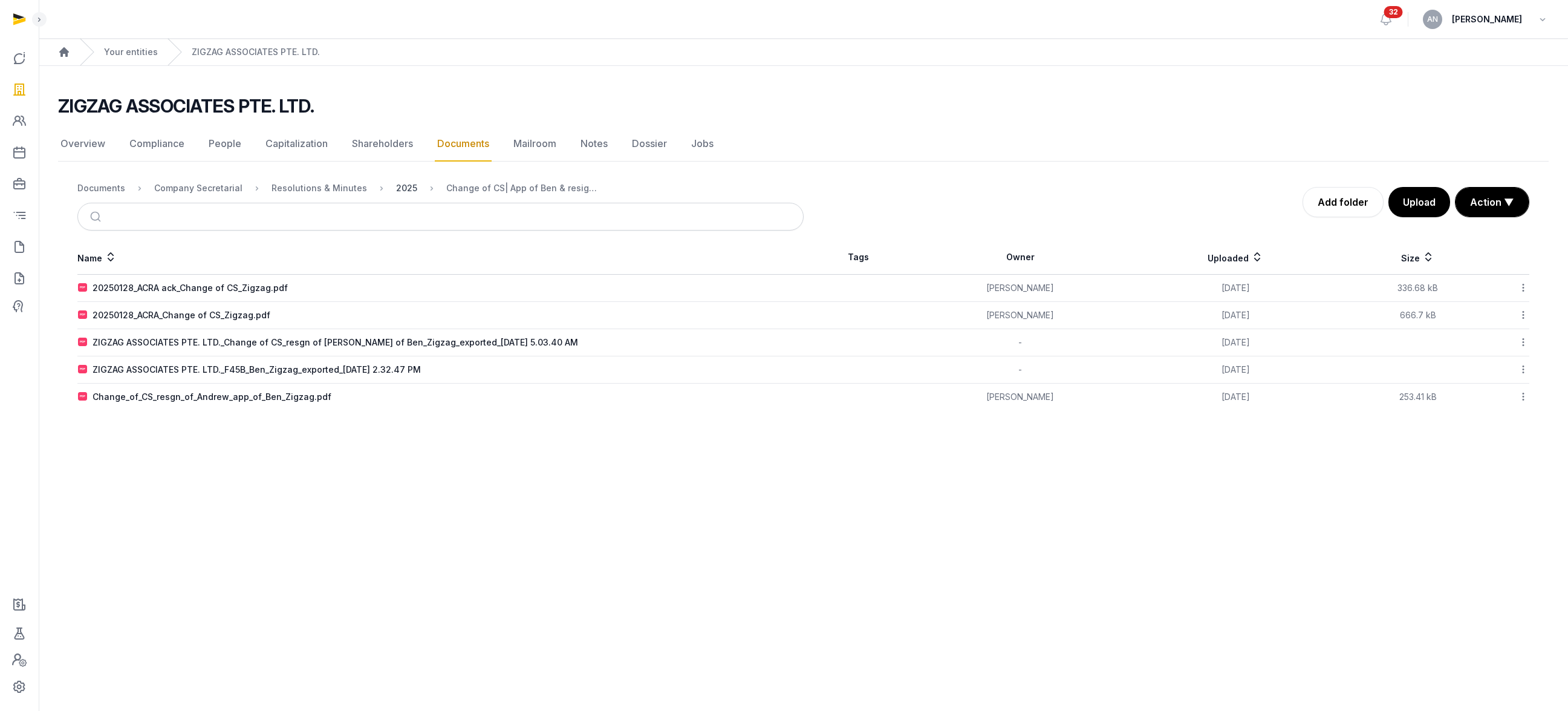
click at [396, 188] on div "2025" at bounding box center [406, 188] width 21 height 12
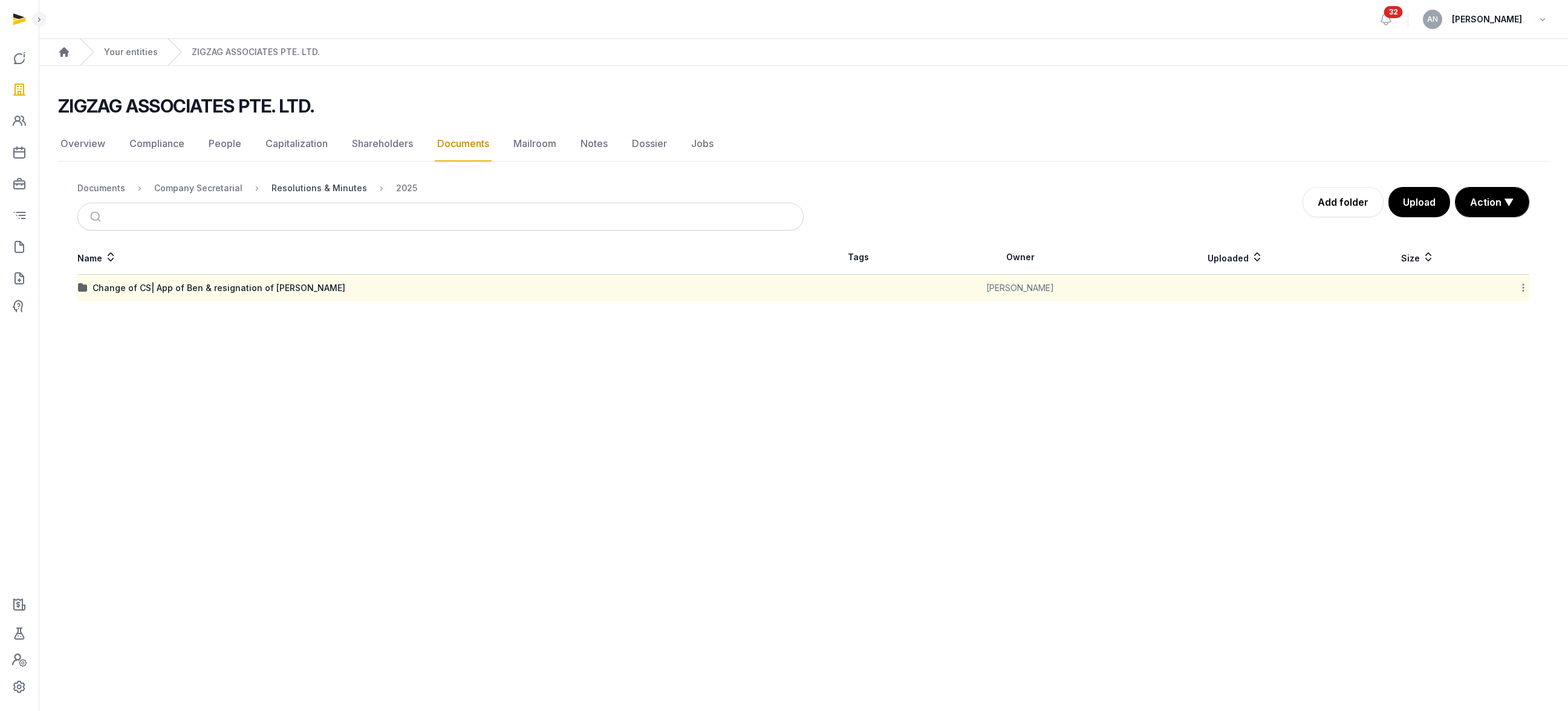
click at [319, 188] on div "Resolutions & Minutes" at bounding box center [319, 188] width 96 height 12
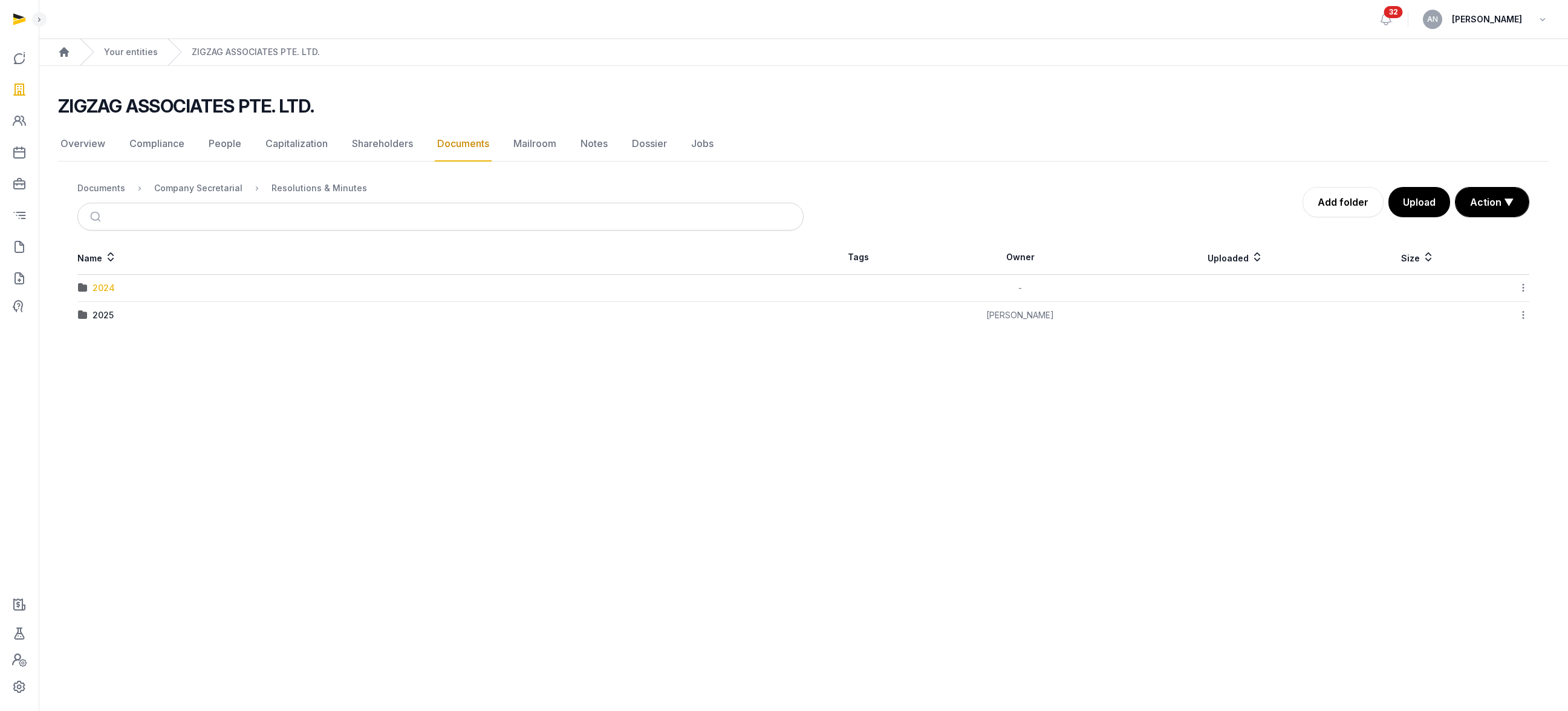
click at [103, 288] on div "2024" at bounding box center [104, 287] width 23 height 12
click at [139, 291] on div "AGM & AR FYE 2024" at bounding box center [135, 287] width 84 height 12
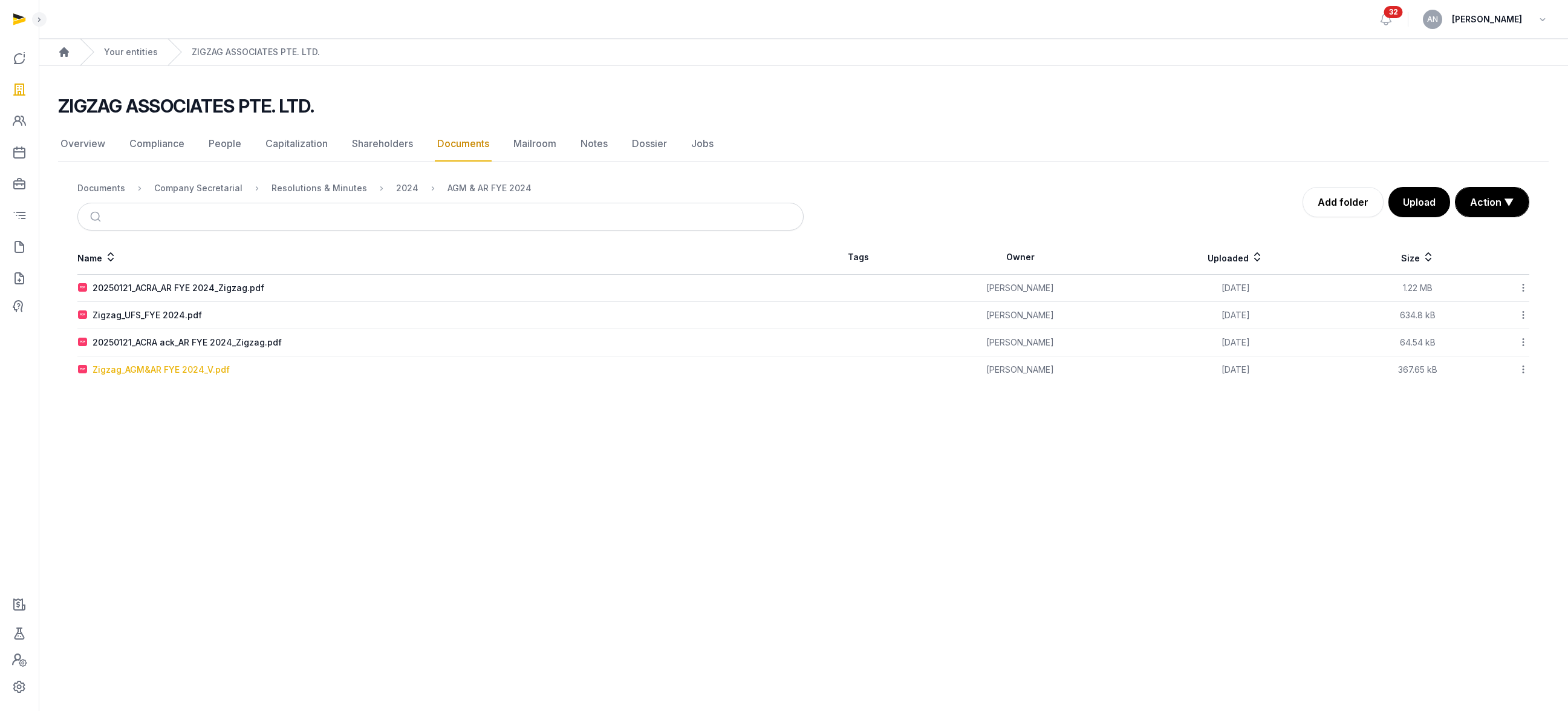
click at [164, 366] on div "Zigzag_AGM&AR FYE 2024_V.pdf" at bounding box center [161, 369] width 138 height 12
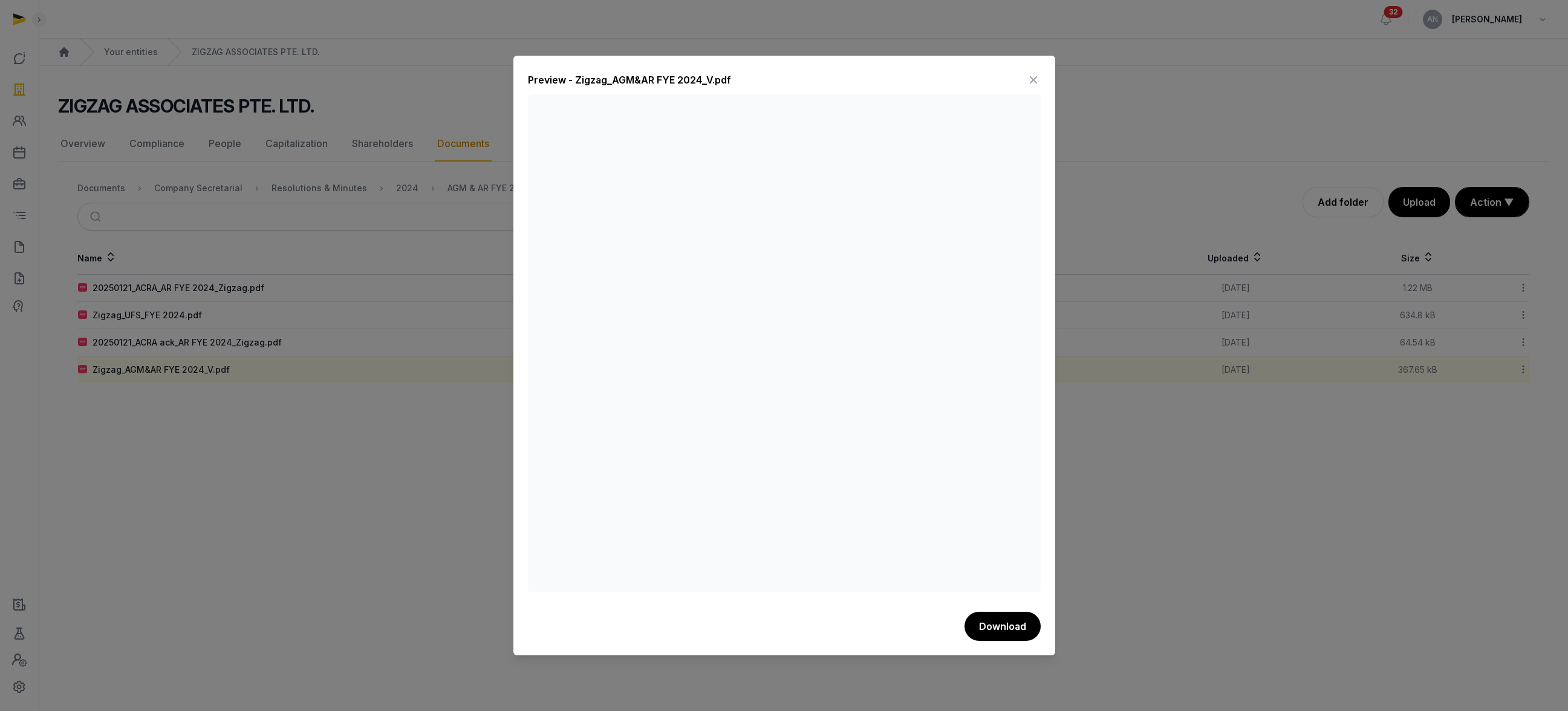
click at [1033, 75] on icon at bounding box center [1033, 79] width 15 height 19
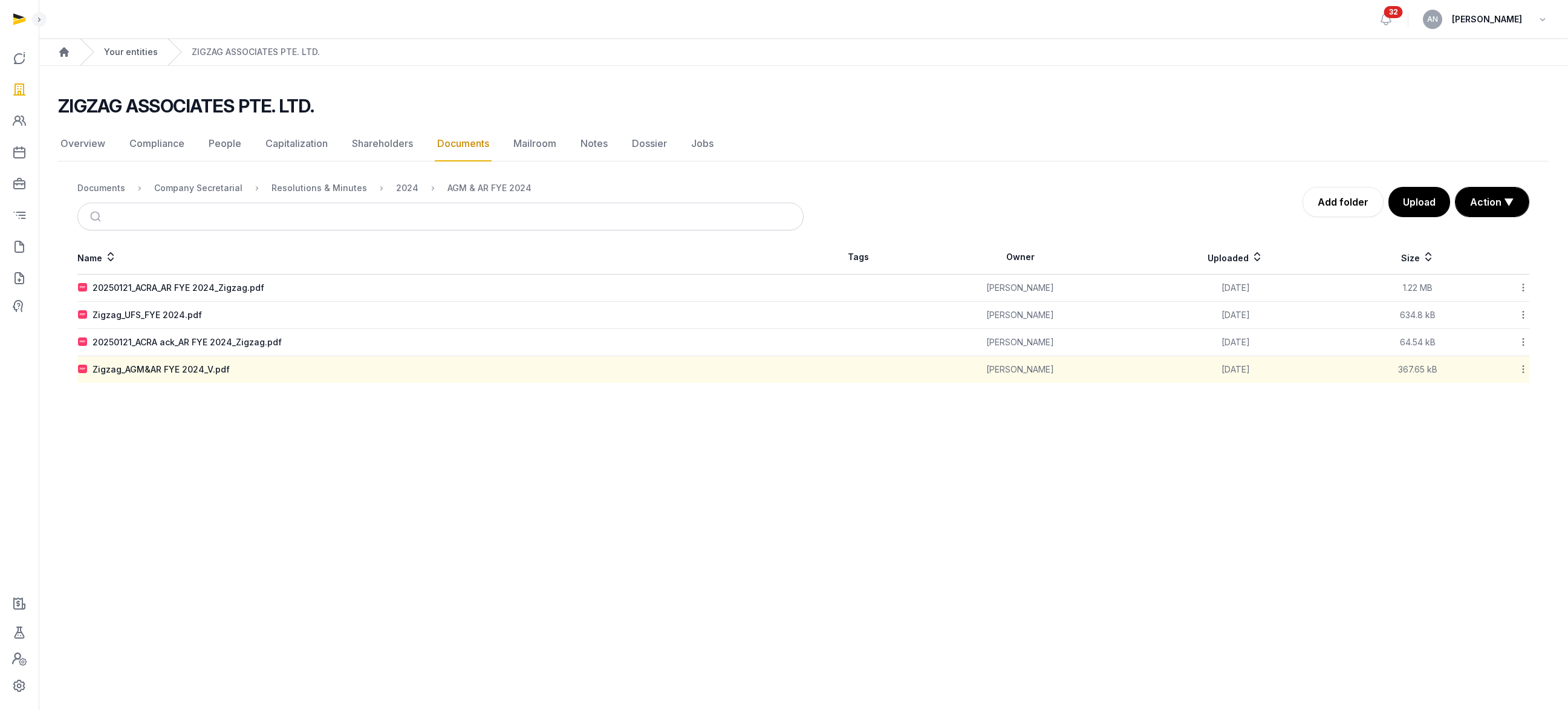
click at [128, 55] on link "Your entities" at bounding box center [130, 51] width 54 height 12
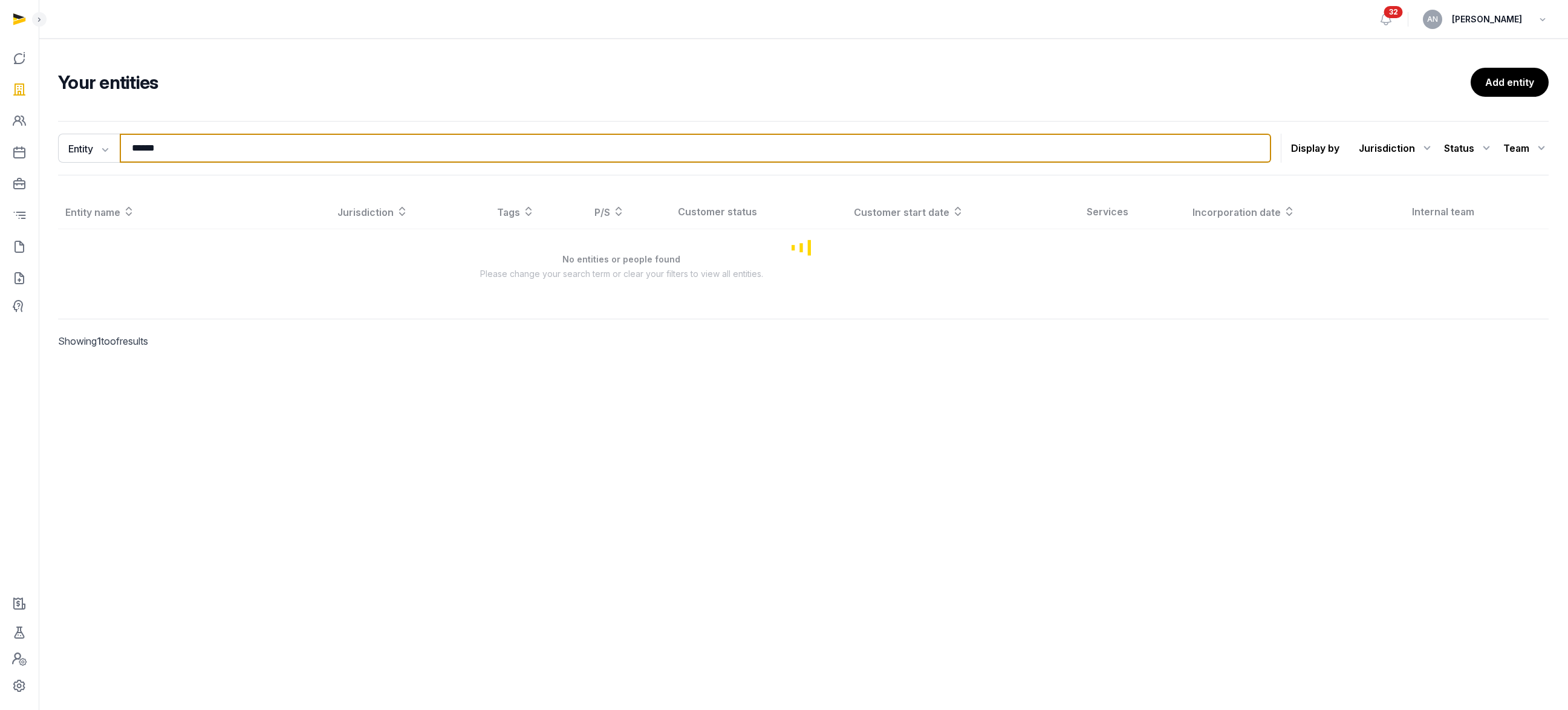
click at [218, 139] on input "******" at bounding box center [694, 149] width 1151 height 29
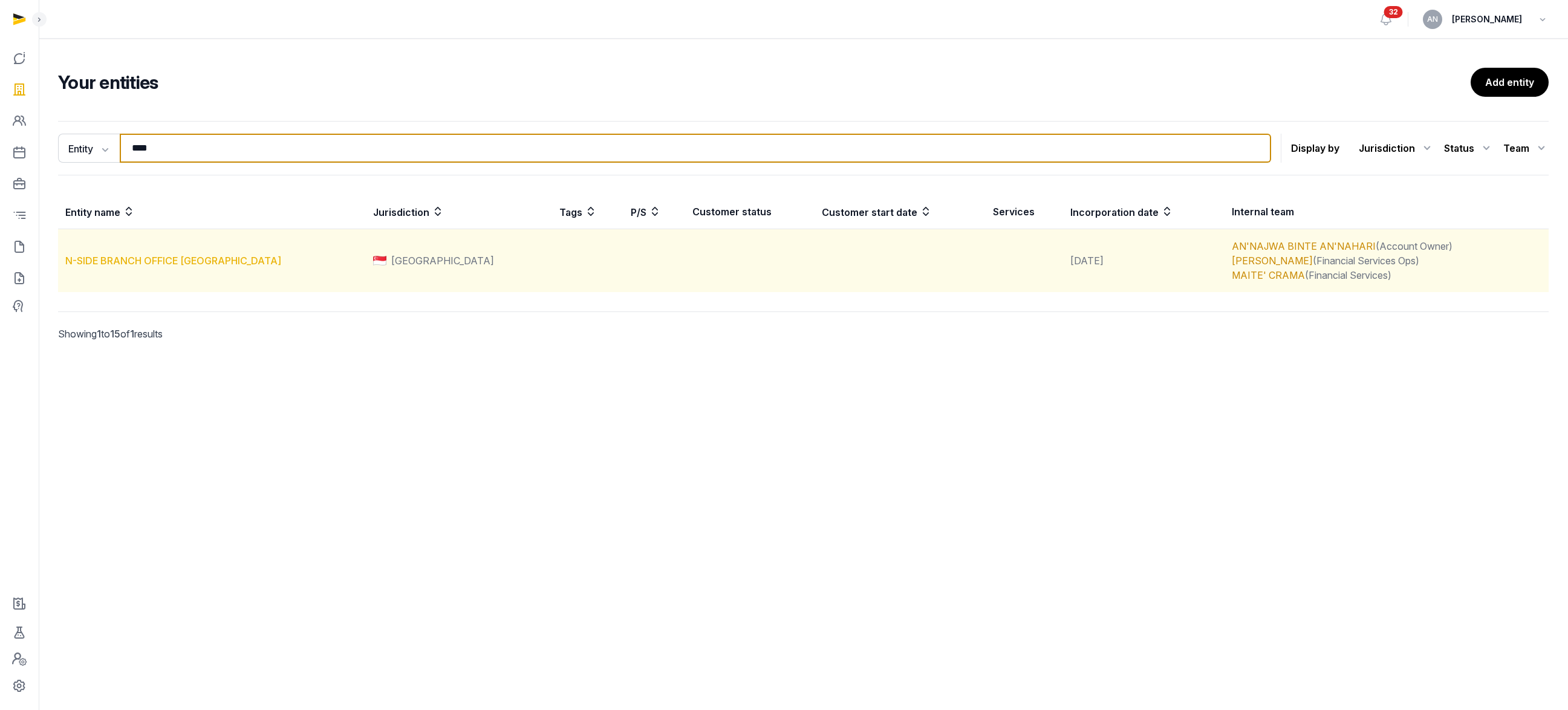
type input "****"
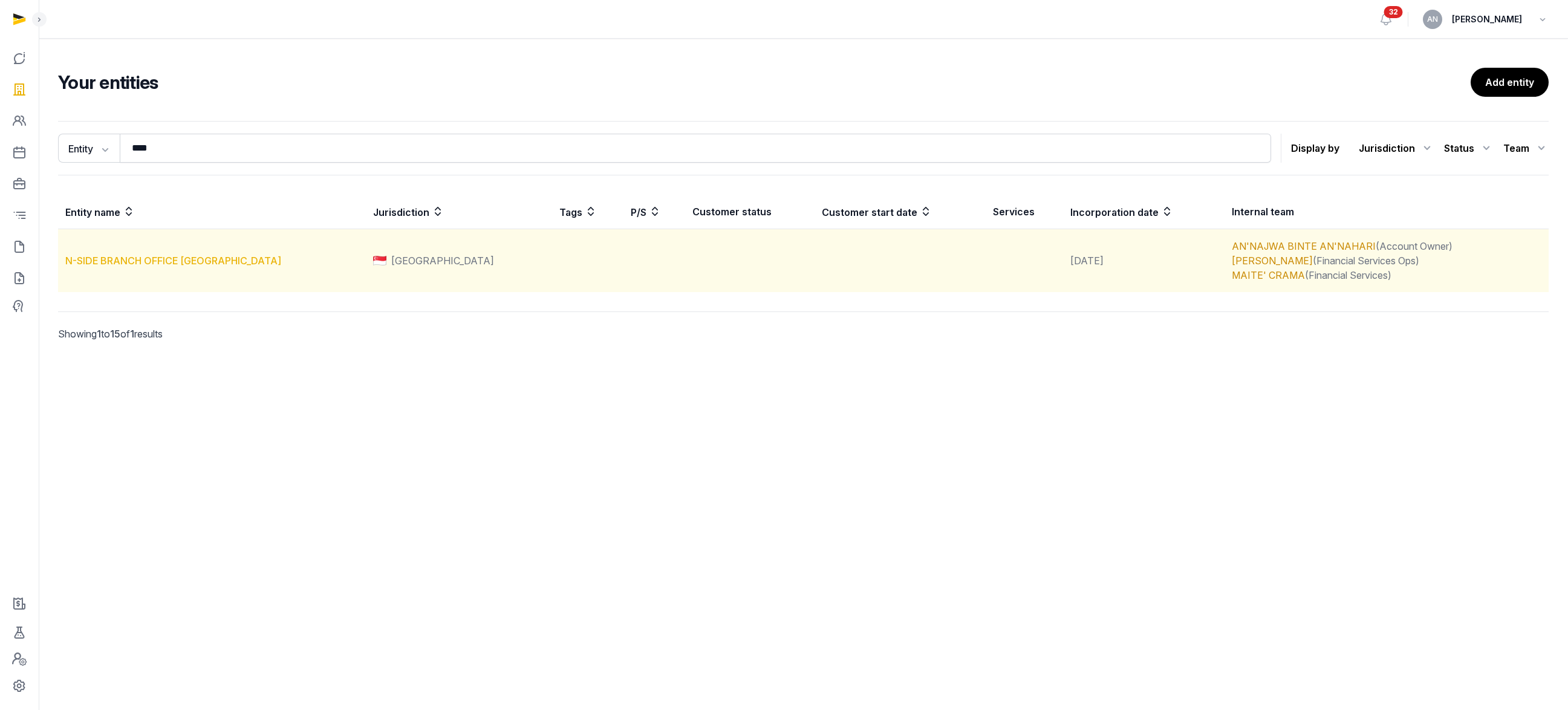
click at [114, 256] on link "N-SIDE BRANCH OFFICE [GEOGRAPHIC_DATA]" at bounding box center [173, 260] width 216 height 12
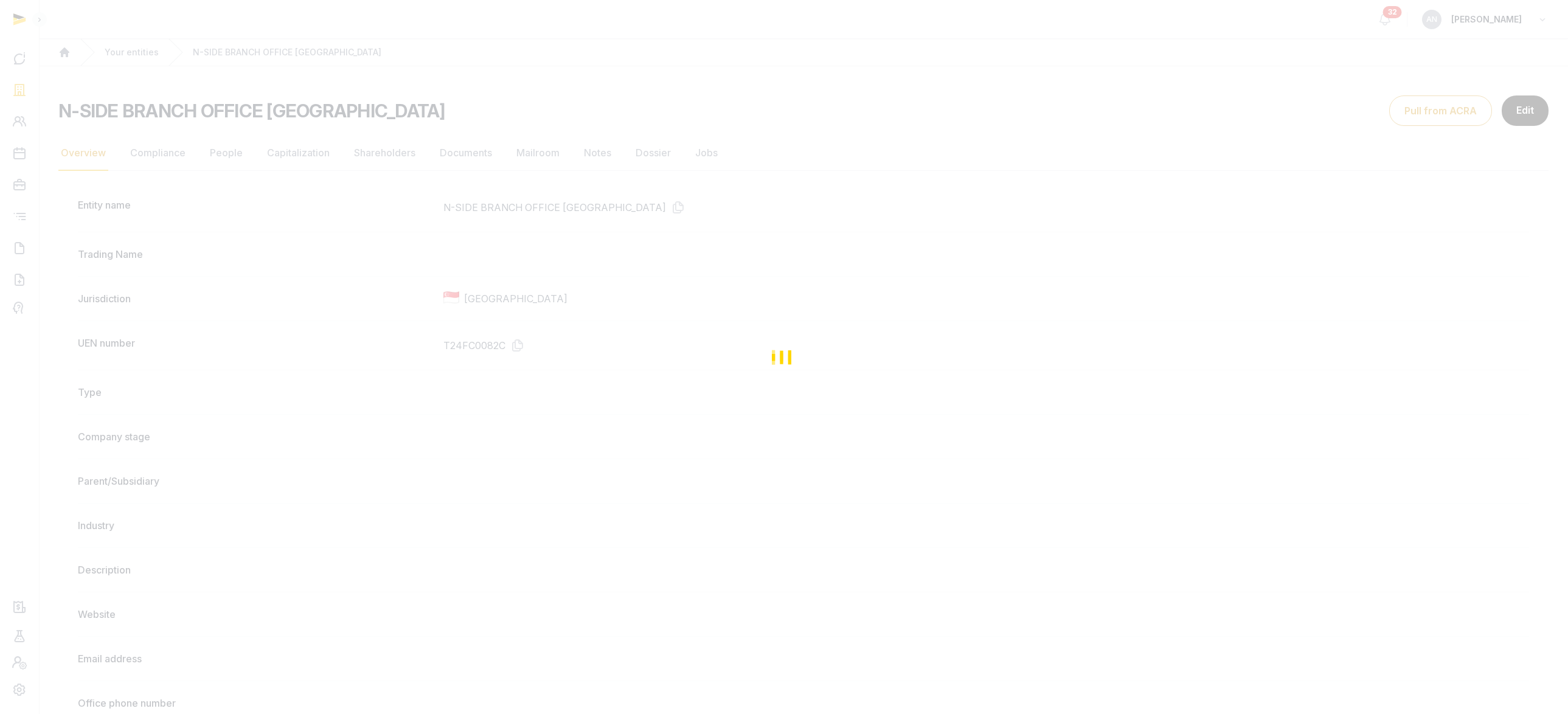
click at [512, 324] on div "Loading" at bounding box center [784, 357] width 1568 height 714
click at [516, 351] on div "Loading" at bounding box center [784, 357] width 1568 height 714
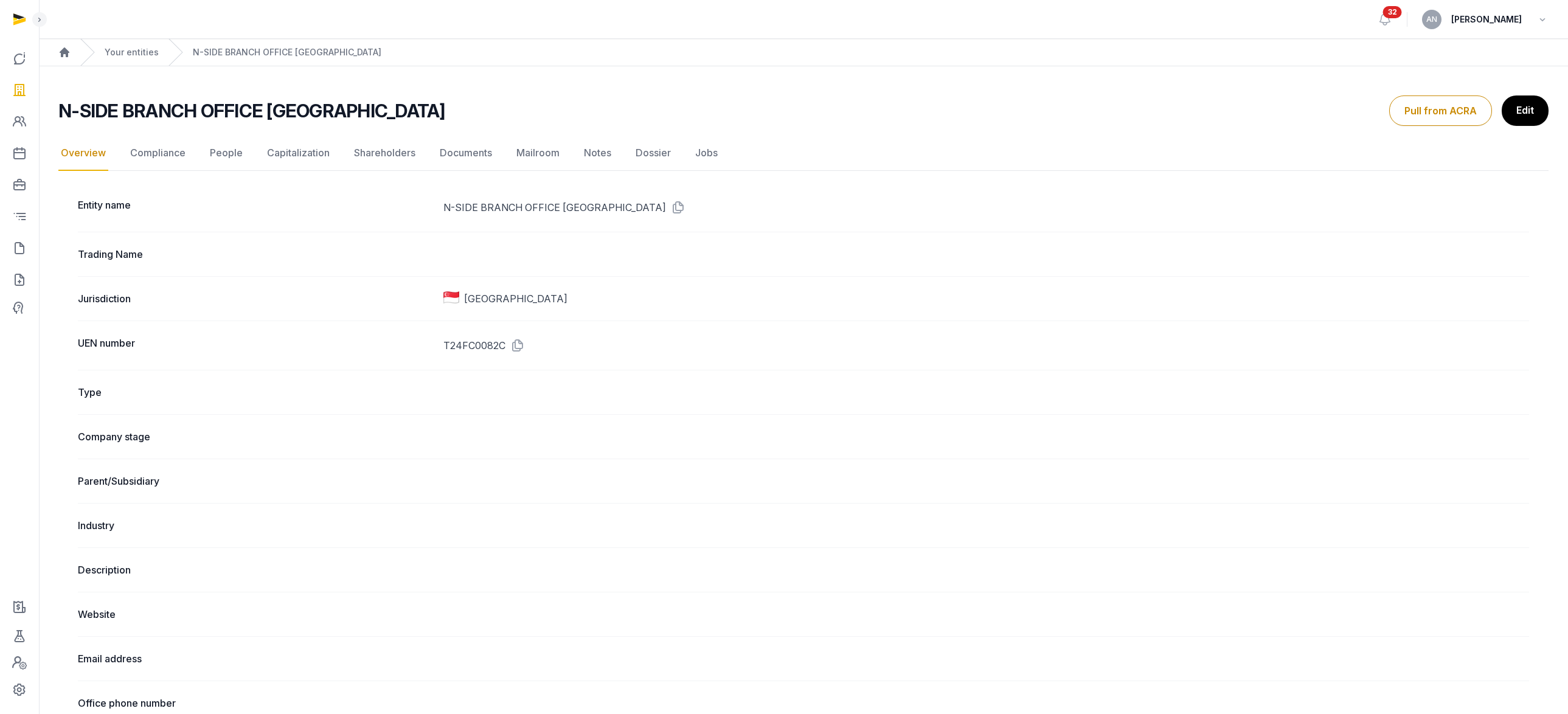
click at [518, 347] on icon at bounding box center [514, 345] width 19 height 19
drag, startPoint x: 518, startPoint y: 347, endPoint x: 799, endPoint y: 212, distance: 311.7
click at [518, 347] on icon at bounding box center [514, 345] width 19 height 19
click at [222, 154] on link "People" at bounding box center [225, 153] width 38 height 35
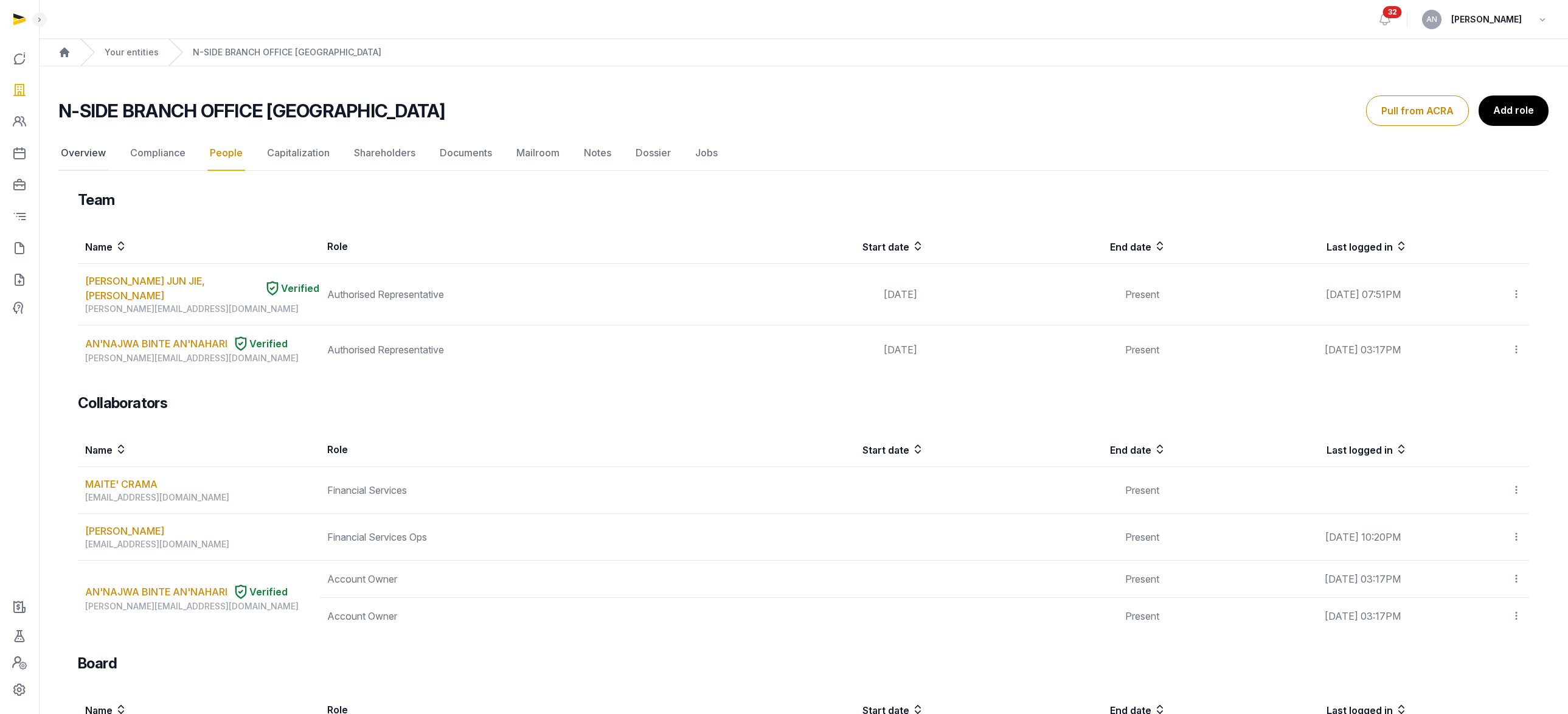
click at [84, 158] on link "Overview" at bounding box center [83, 153] width 49 height 35
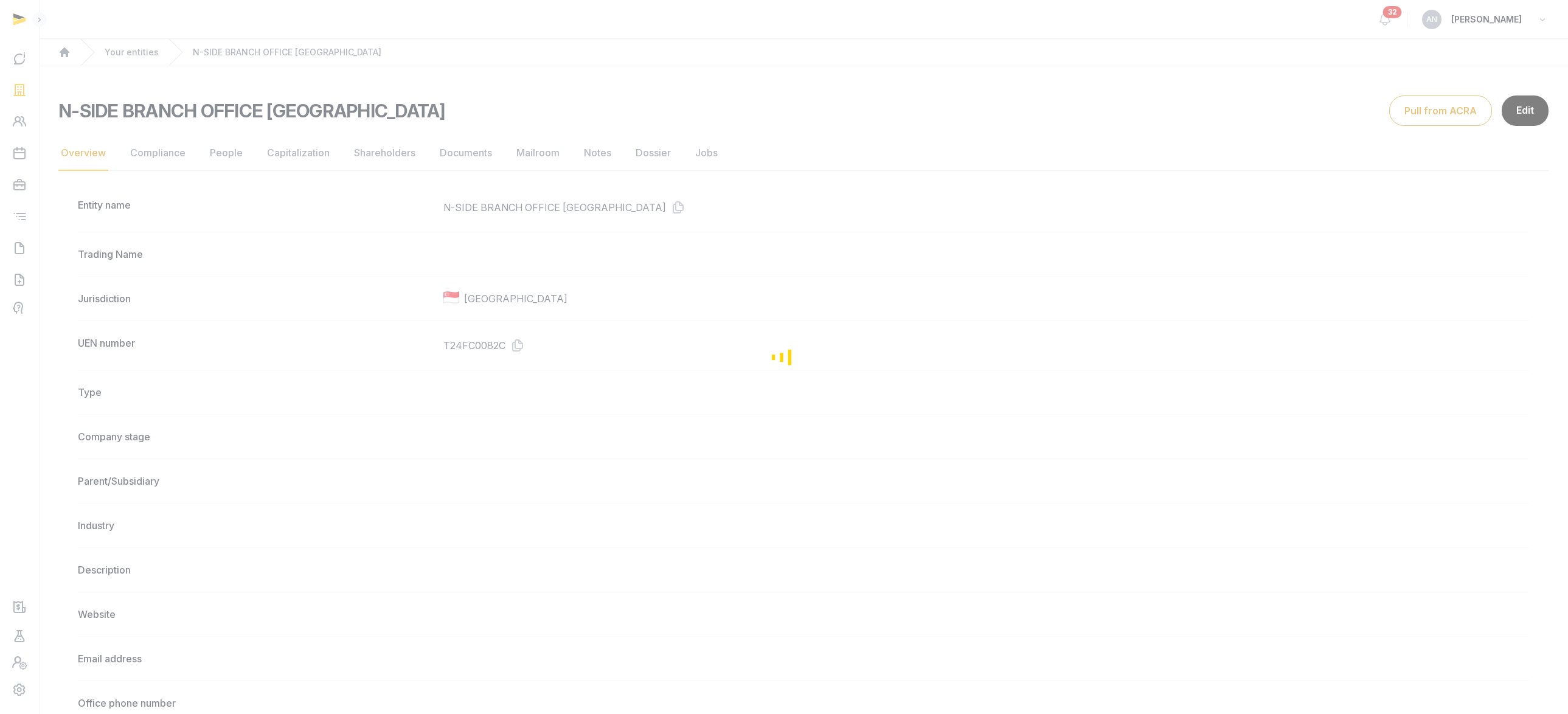
click at [482, 354] on div "Loading" at bounding box center [784, 357] width 1568 height 714
click at [515, 346] on div "Loading" at bounding box center [784, 357] width 1568 height 714
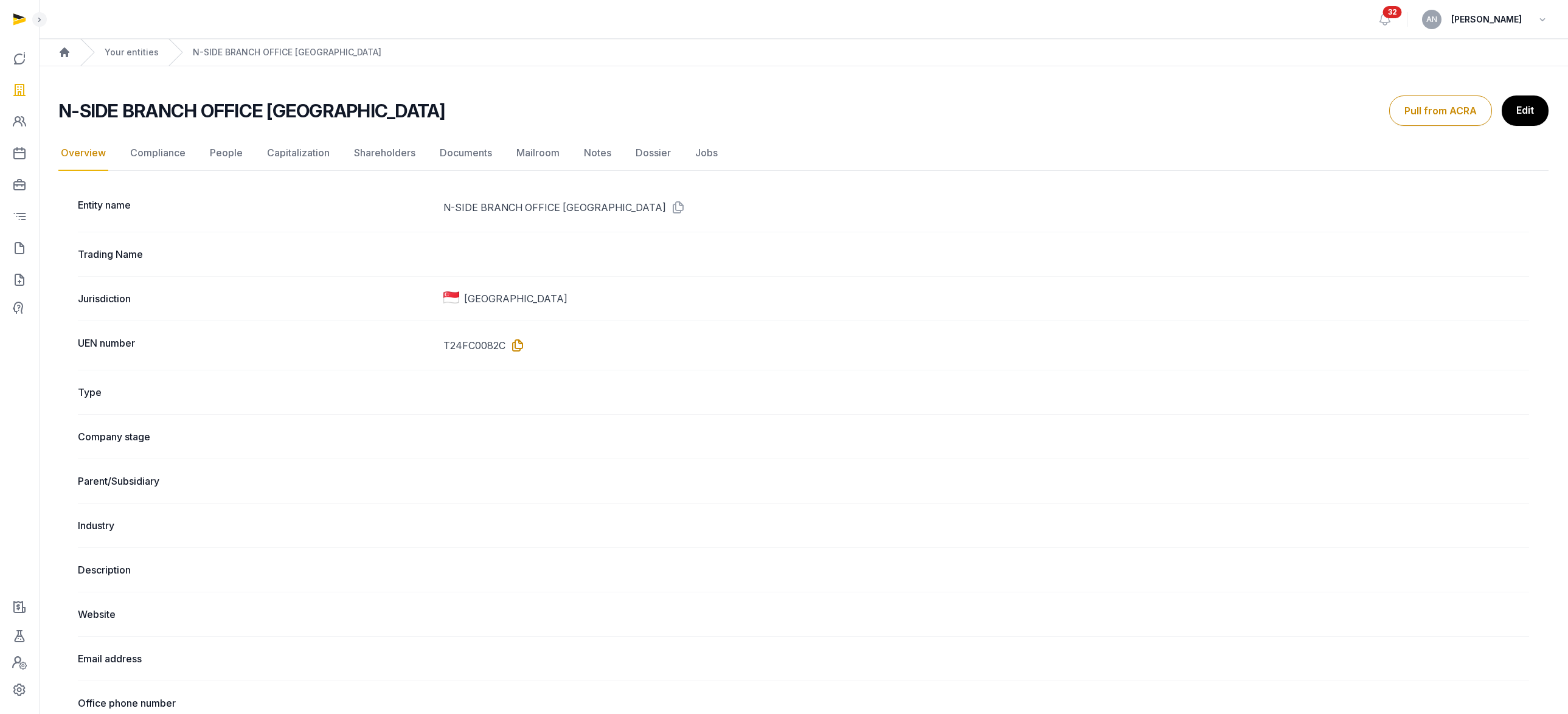
click at [518, 346] on icon at bounding box center [514, 345] width 19 height 19
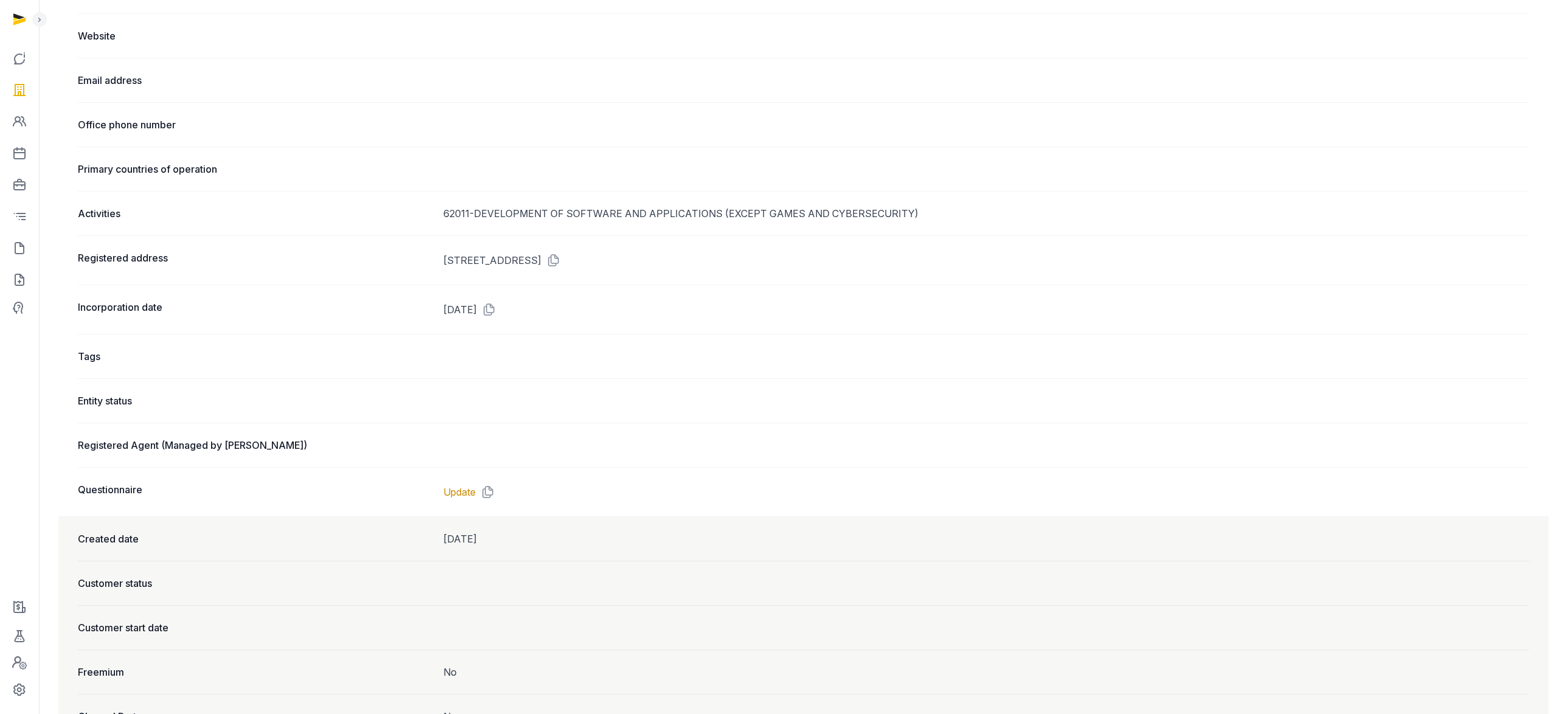
scroll to position [569, 0]
